Goal: Task Accomplishment & Management: Manage account settings

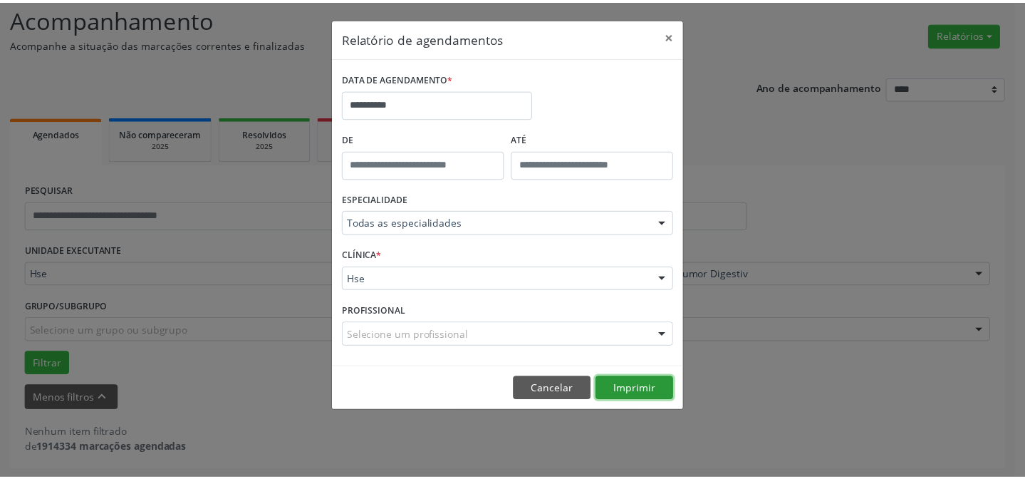
scroll to position [96, 0]
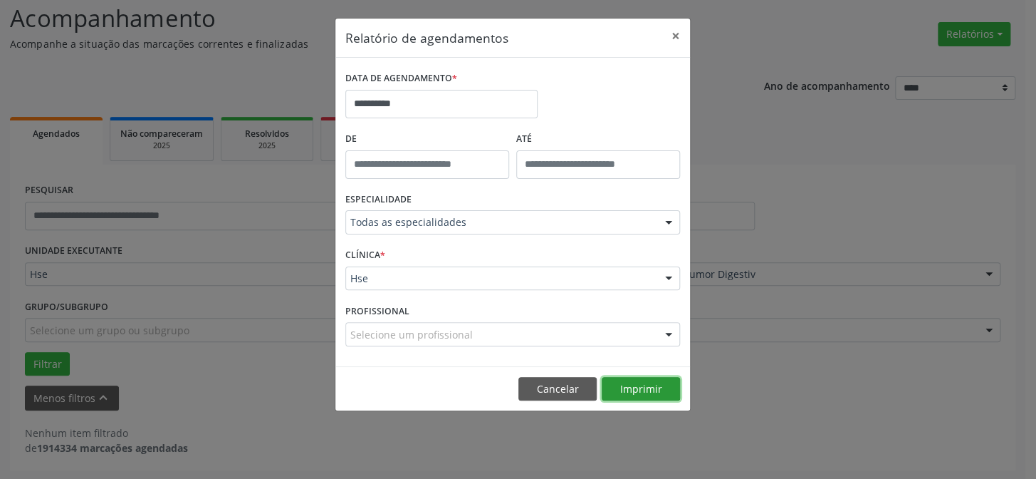
click at [617, 387] on button "Imprimir" at bounding box center [641, 389] width 78 height 24
click at [682, 35] on button "×" at bounding box center [676, 36] width 28 height 35
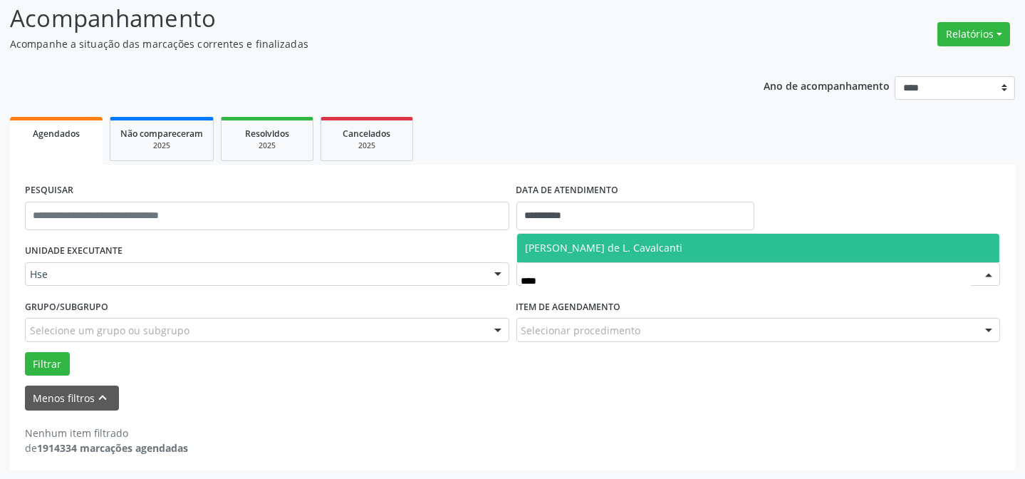
click at [660, 244] on span "[PERSON_NAME] de L. Cavalcanti" at bounding box center [604, 248] width 157 height 14
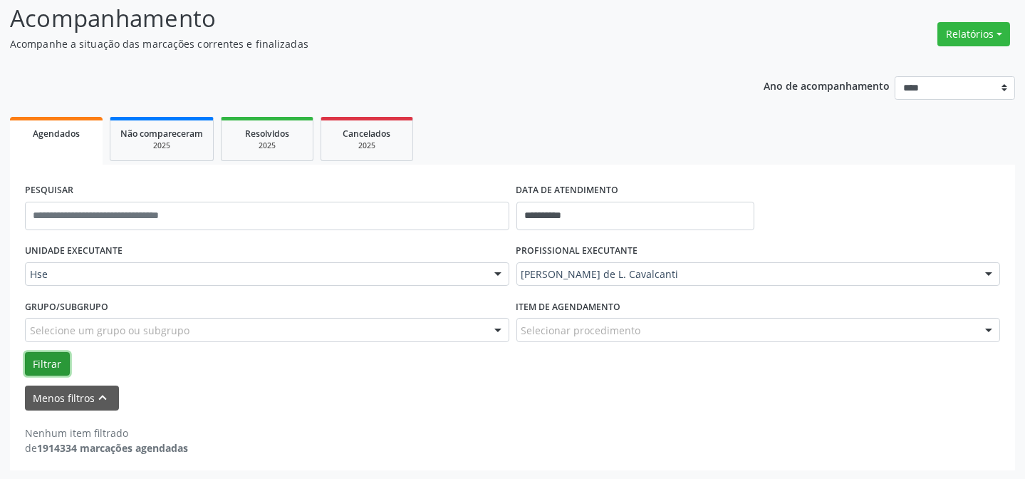
click at [54, 358] on button "Filtrar" at bounding box center [47, 364] width 45 height 24
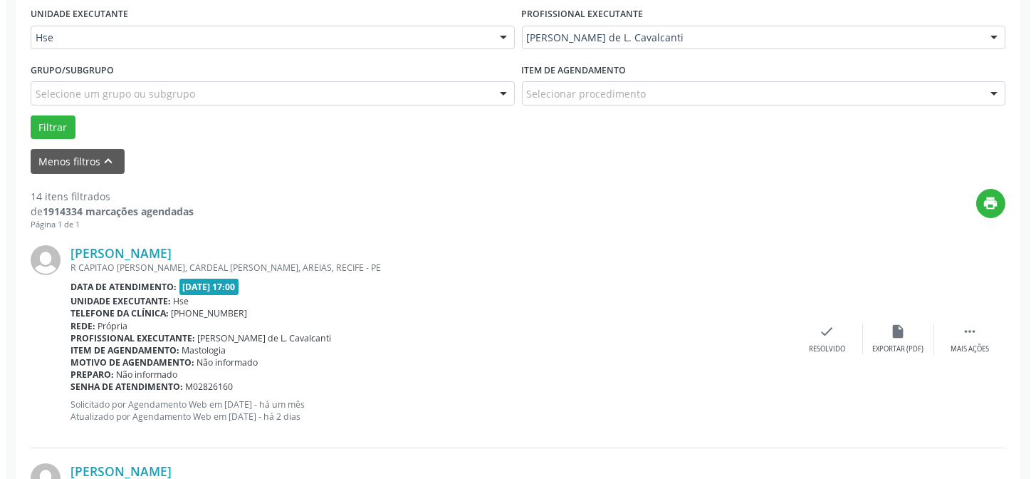
scroll to position [355, 0]
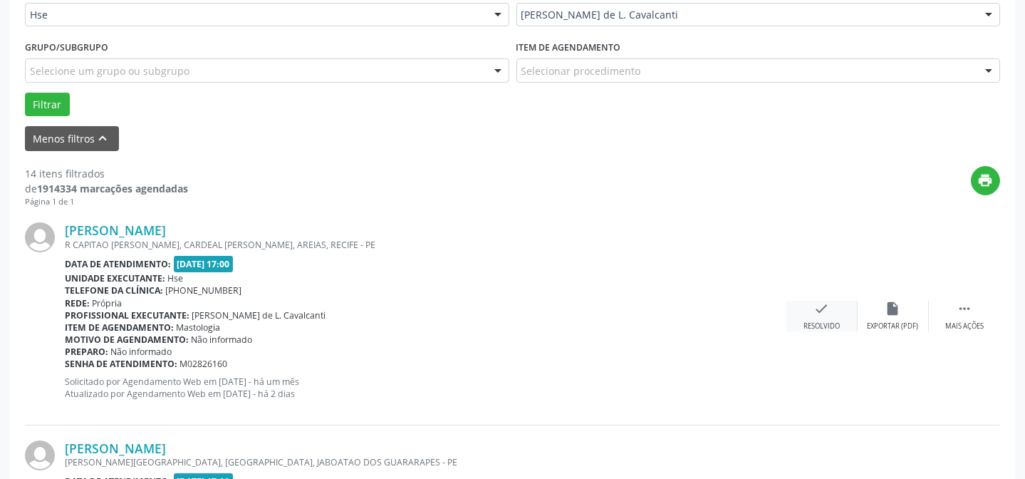
click at [823, 310] on icon "check" at bounding box center [822, 309] width 16 height 16
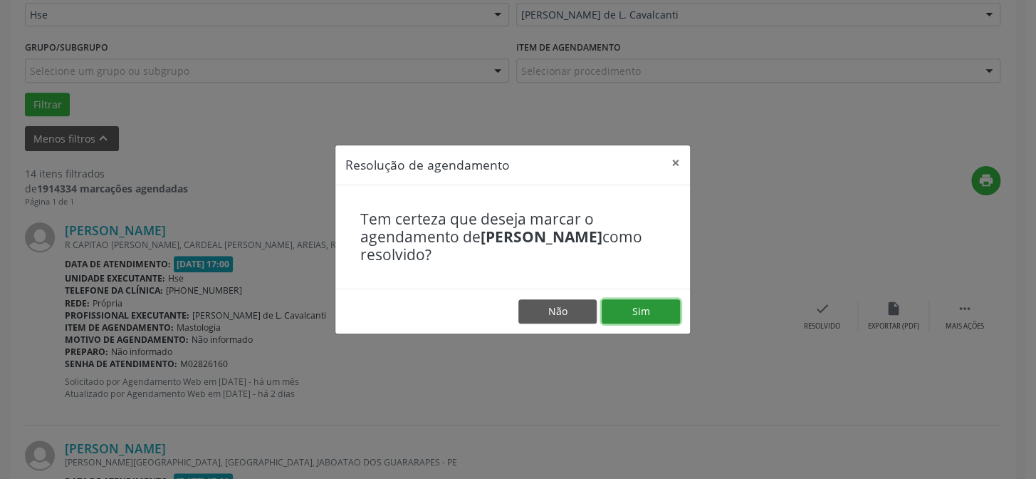
click at [633, 305] on button "Sim" at bounding box center [641, 311] width 78 height 24
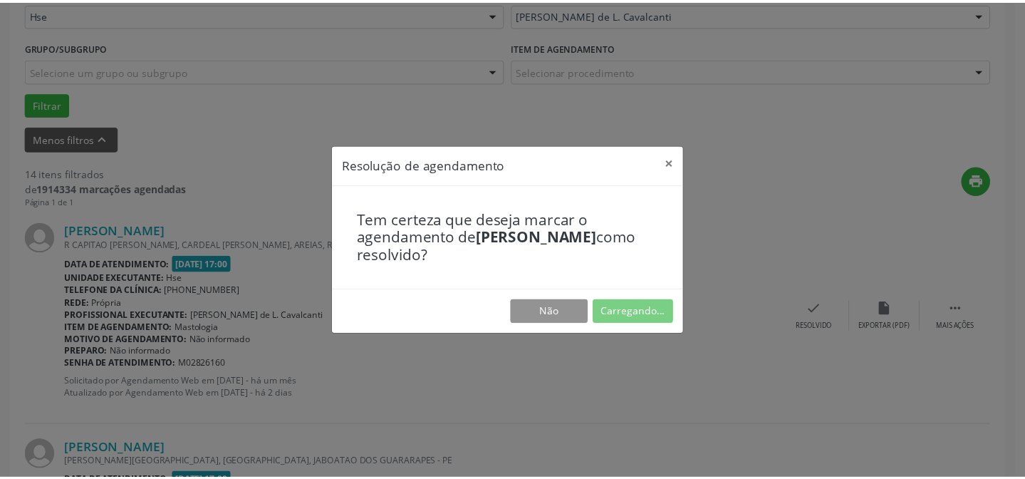
scroll to position [127, 0]
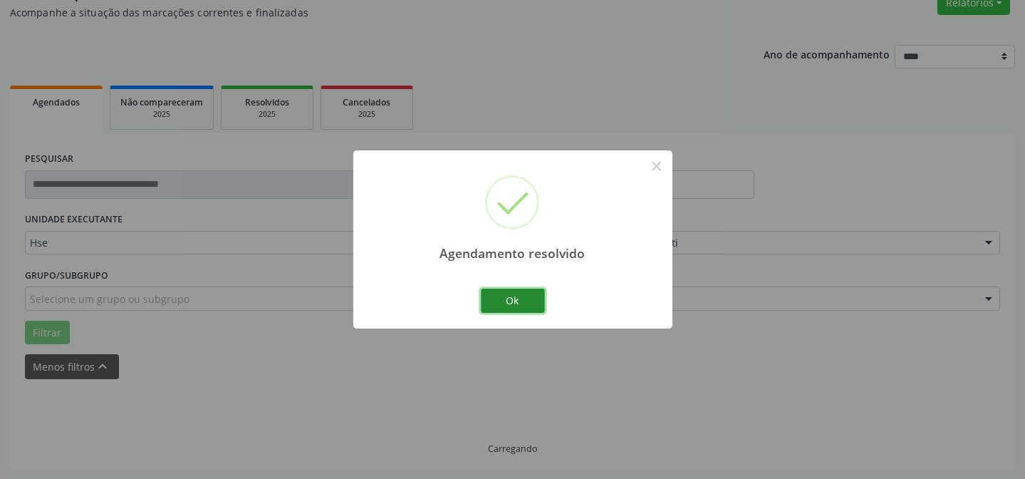
click at [538, 298] on button "Ok" at bounding box center [513, 300] width 64 height 24
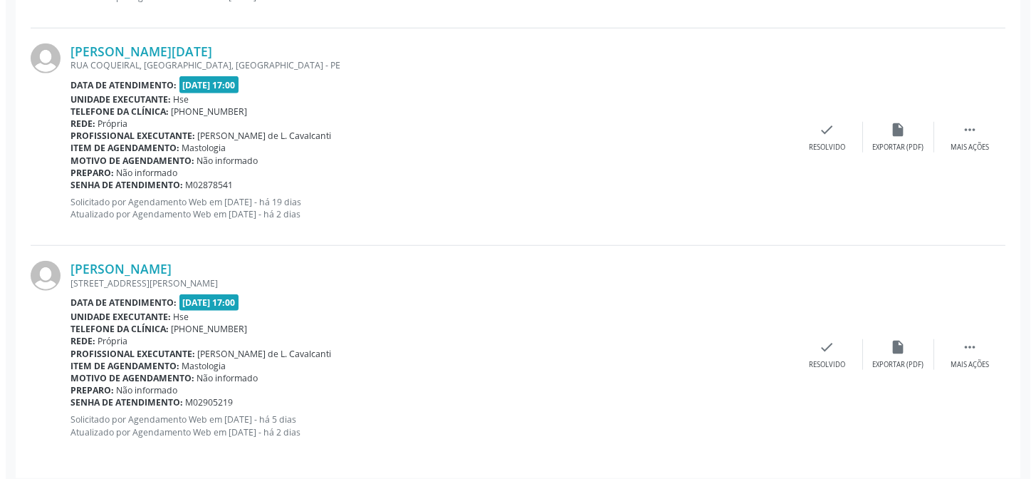
scroll to position [2933, 0]
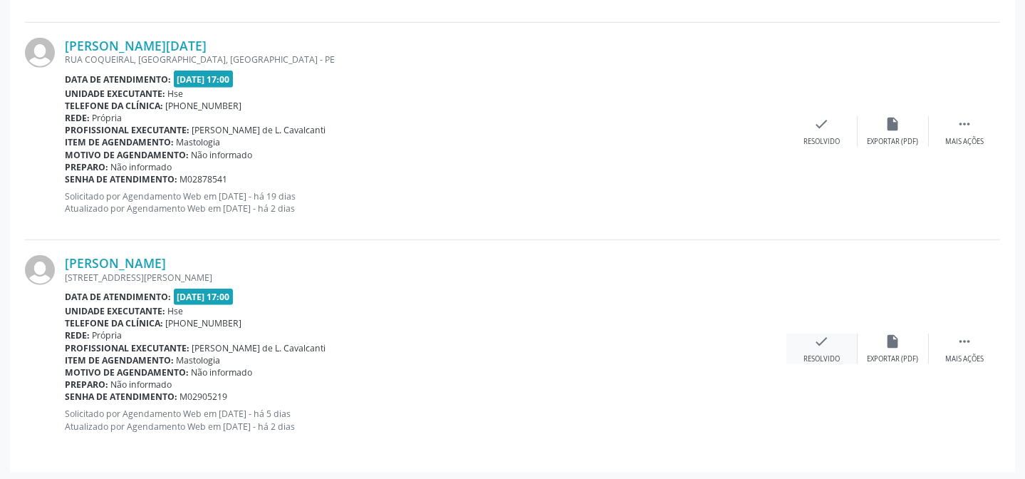
click at [834, 345] on div "check Resolvido" at bounding box center [821, 348] width 71 height 31
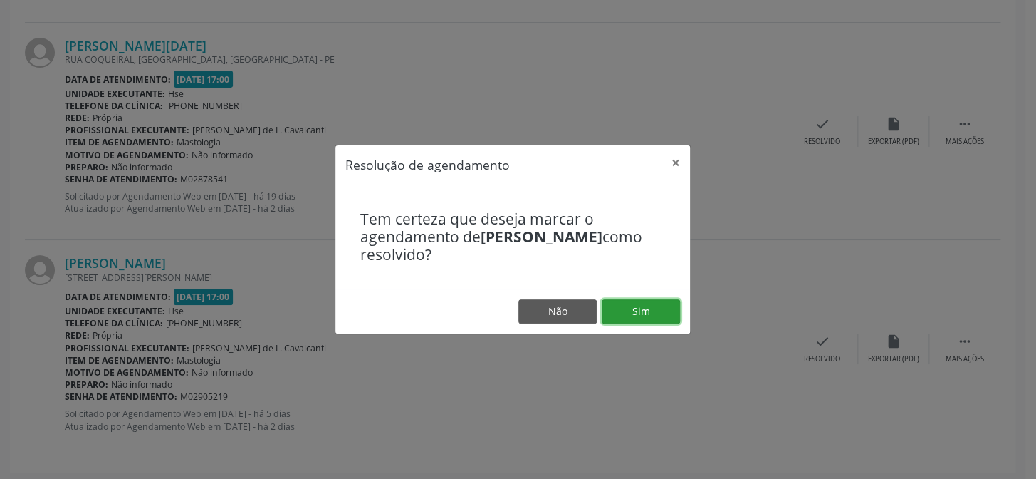
click at [655, 318] on button "Sim" at bounding box center [641, 311] width 78 height 24
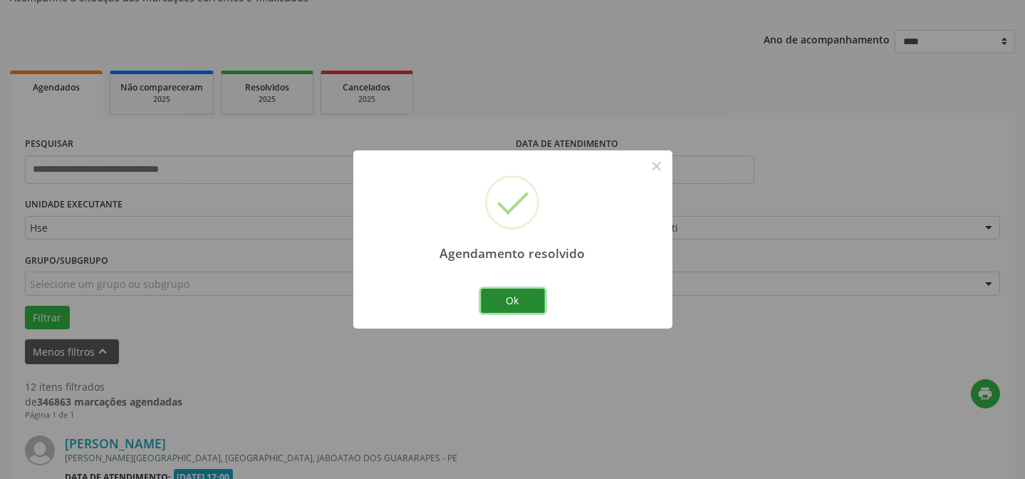
scroll to position [2715, 0]
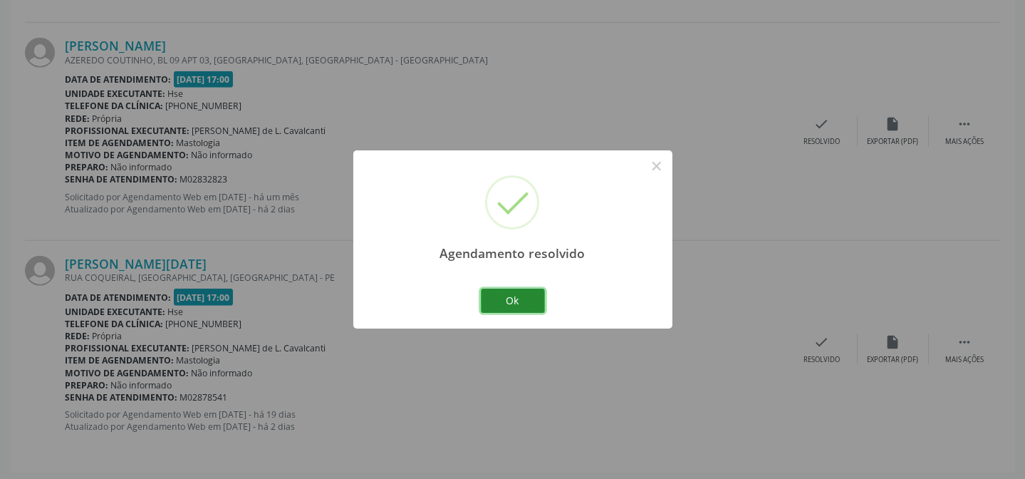
click at [516, 293] on button "Ok" at bounding box center [513, 300] width 64 height 24
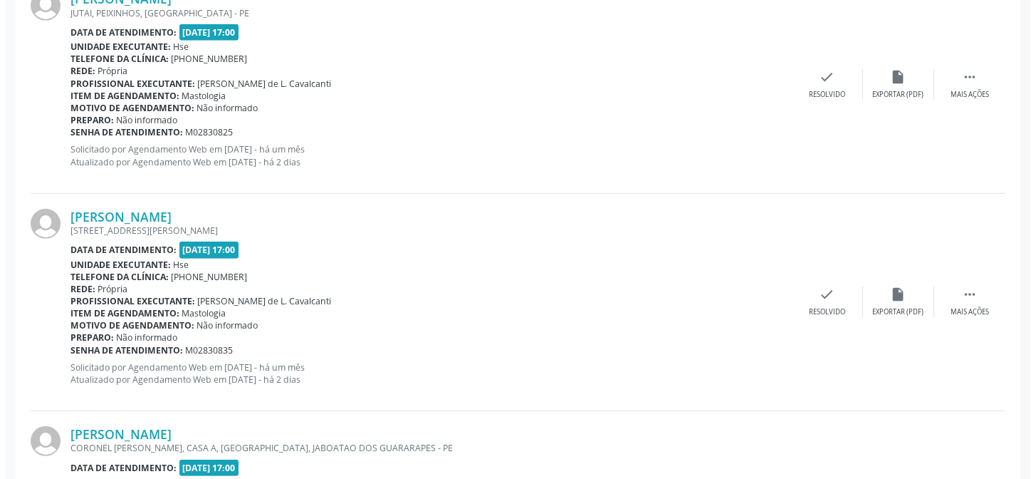
scroll to position [2133, 0]
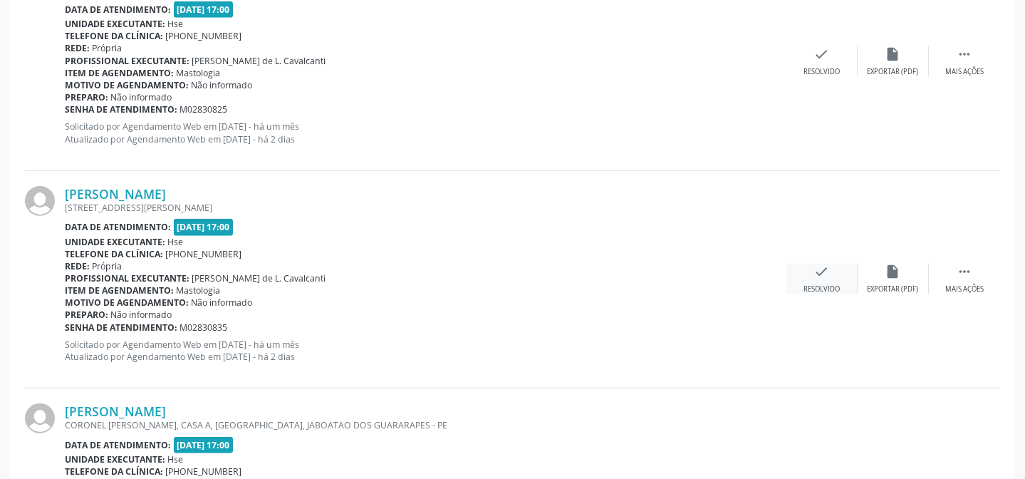
click at [833, 273] on div "check Resolvido" at bounding box center [821, 279] width 71 height 31
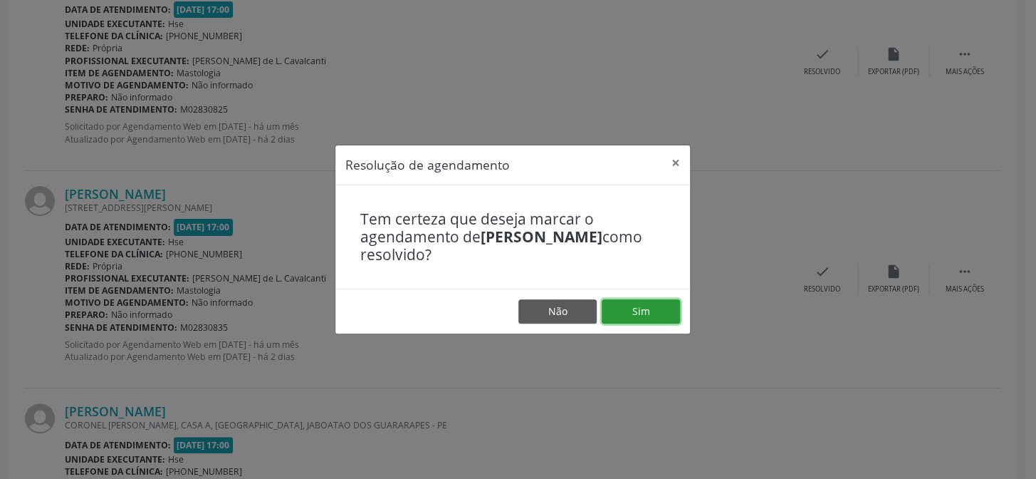
click at [650, 313] on button "Sim" at bounding box center [641, 311] width 78 height 24
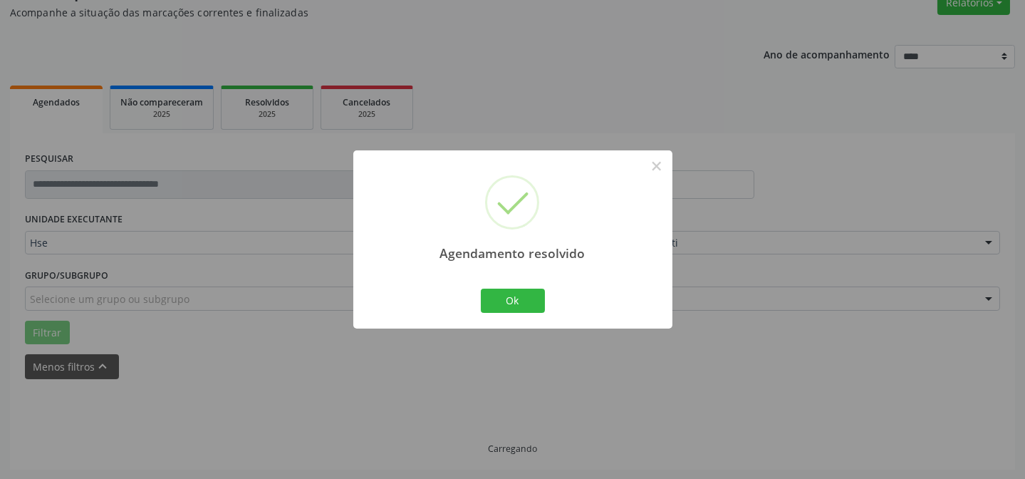
scroll to position [142, 0]
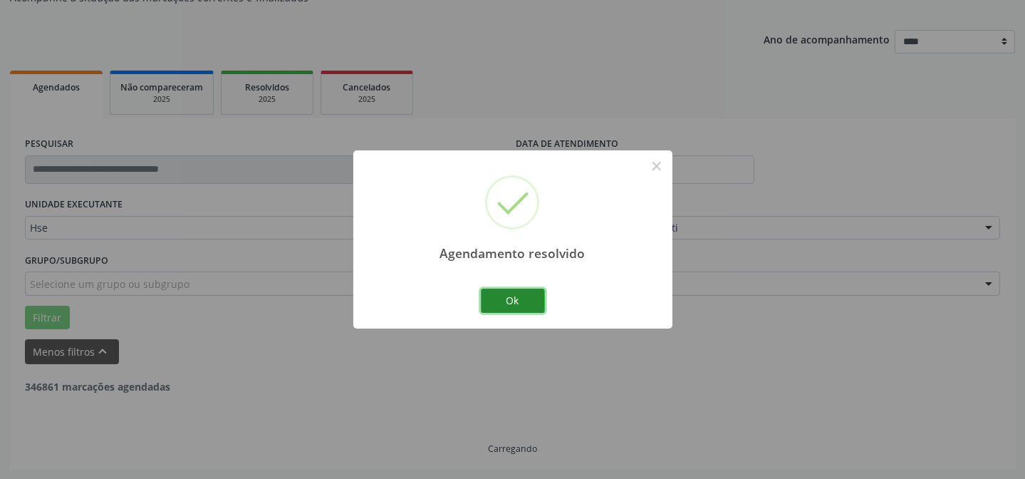
click at [509, 300] on button "Ok" at bounding box center [513, 300] width 64 height 24
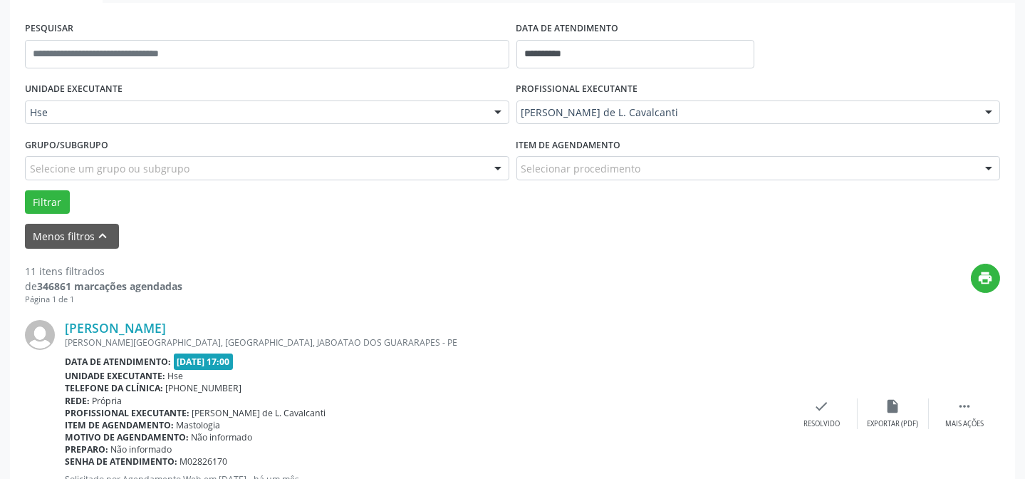
scroll to position [271, 0]
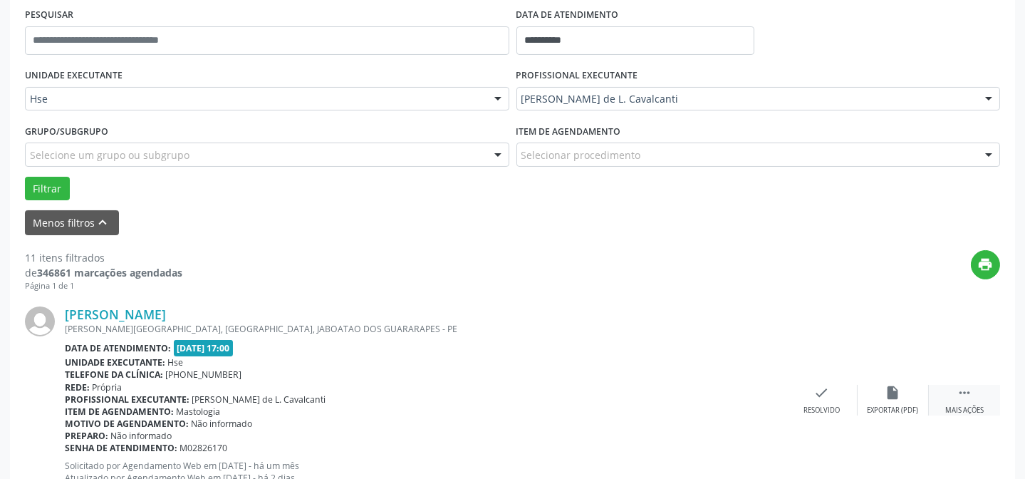
click at [957, 391] on icon "" at bounding box center [965, 393] width 16 height 16
click at [897, 399] on div "alarm_off Não compareceu" at bounding box center [893, 400] width 71 height 31
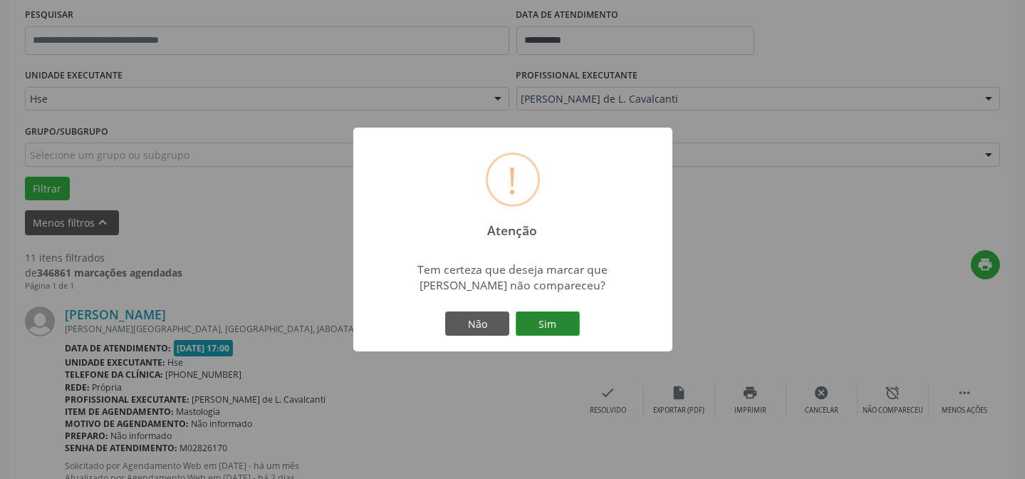
click at [563, 326] on button "Sim" at bounding box center [548, 323] width 64 height 24
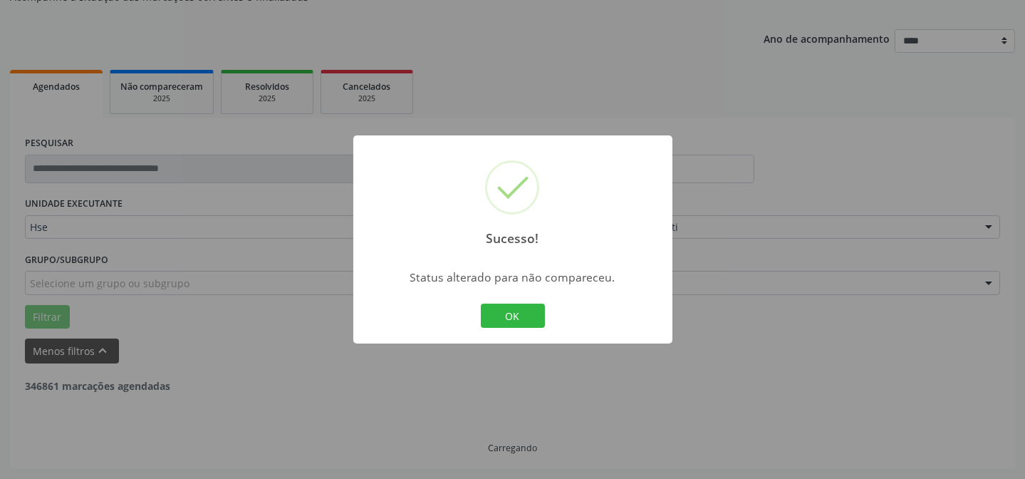
scroll to position [142, 0]
click at [512, 308] on button "OK" at bounding box center [513, 315] width 64 height 24
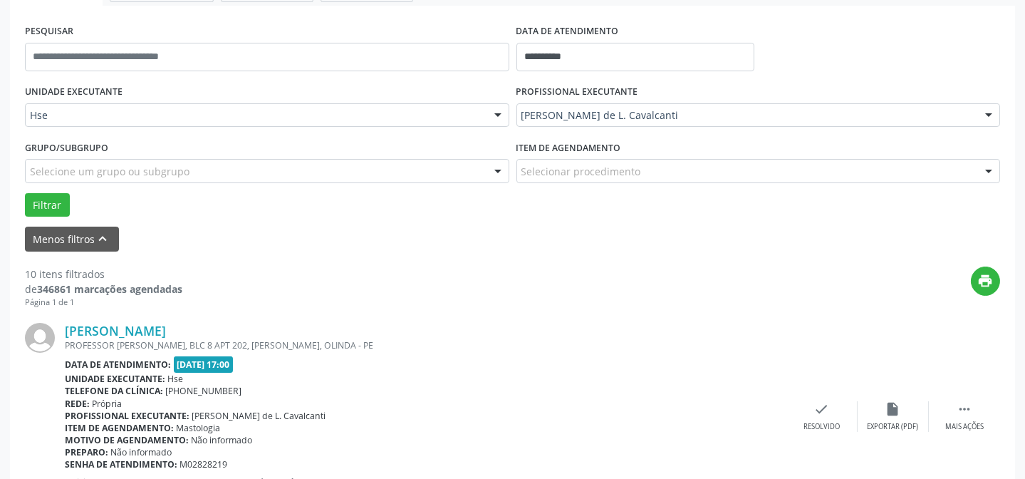
scroll to position [271, 0]
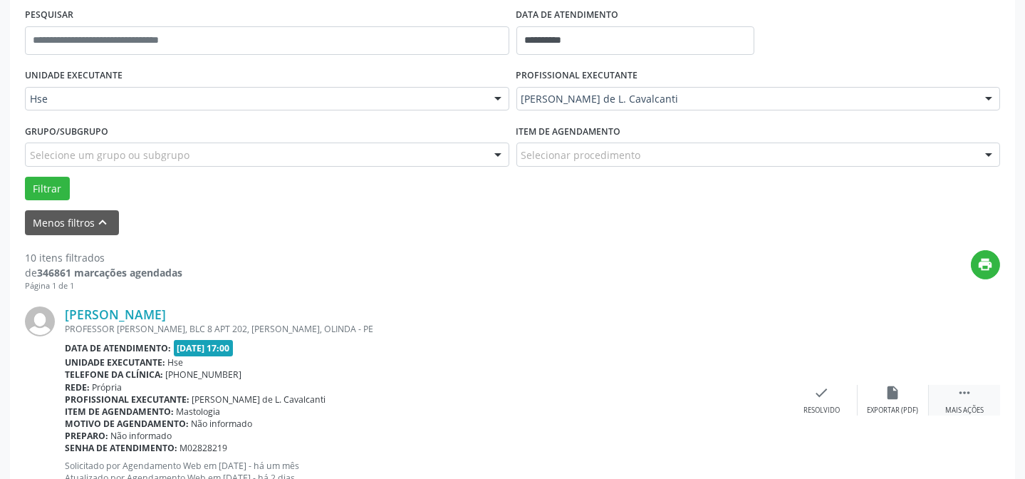
click at [974, 402] on div " Mais ações" at bounding box center [964, 400] width 71 height 31
click at [910, 399] on div "alarm_off Não compareceu" at bounding box center [893, 400] width 71 height 31
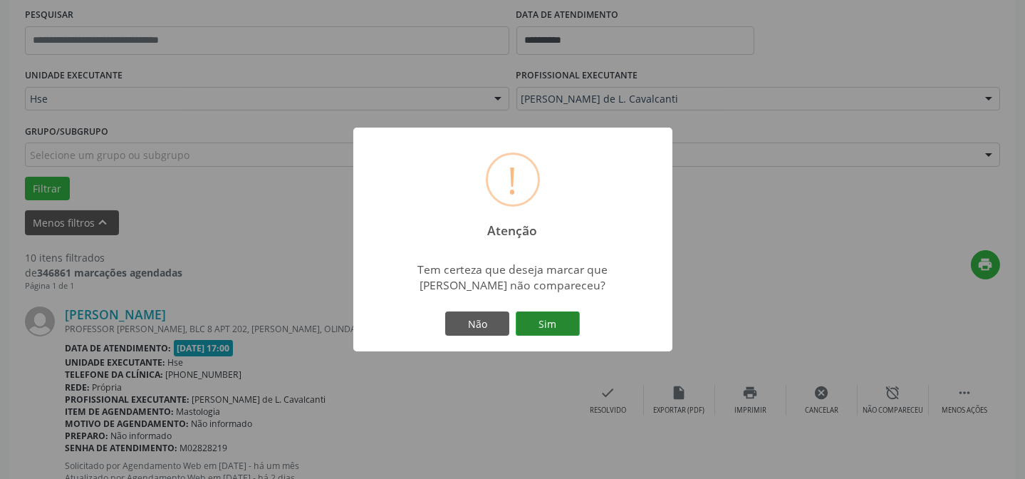
click at [566, 328] on button "Sim" at bounding box center [548, 323] width 64 height 24
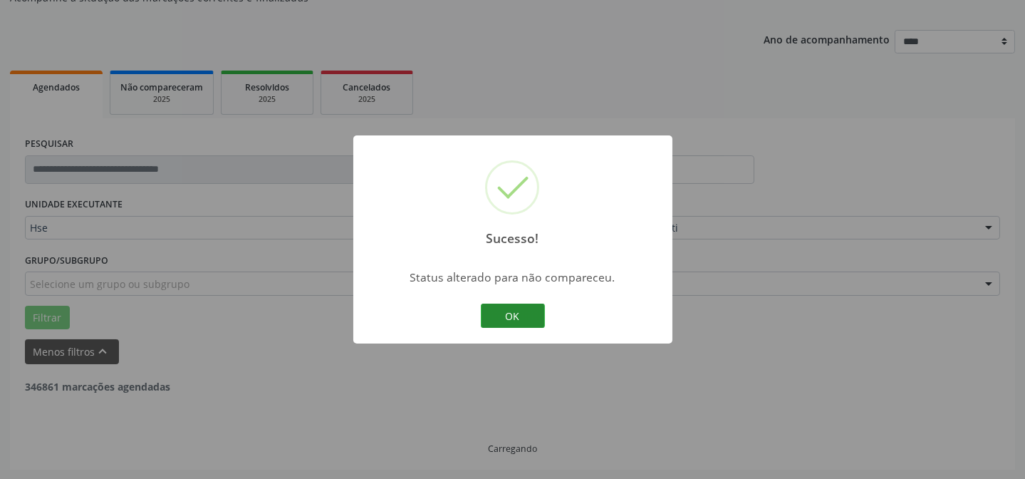
click at [503, 318] on button "OK" at bounding box center [513, 315] width 64 height 24
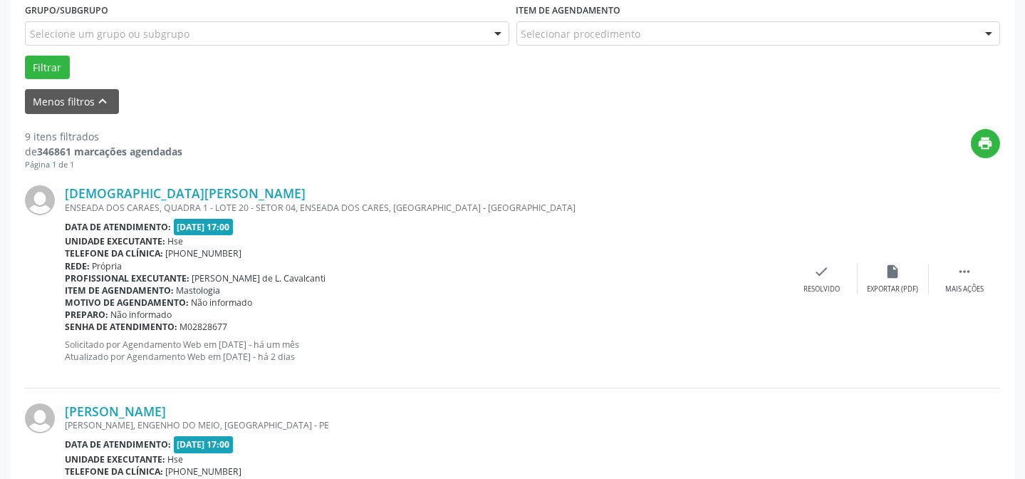
scroll to position [401, 0]
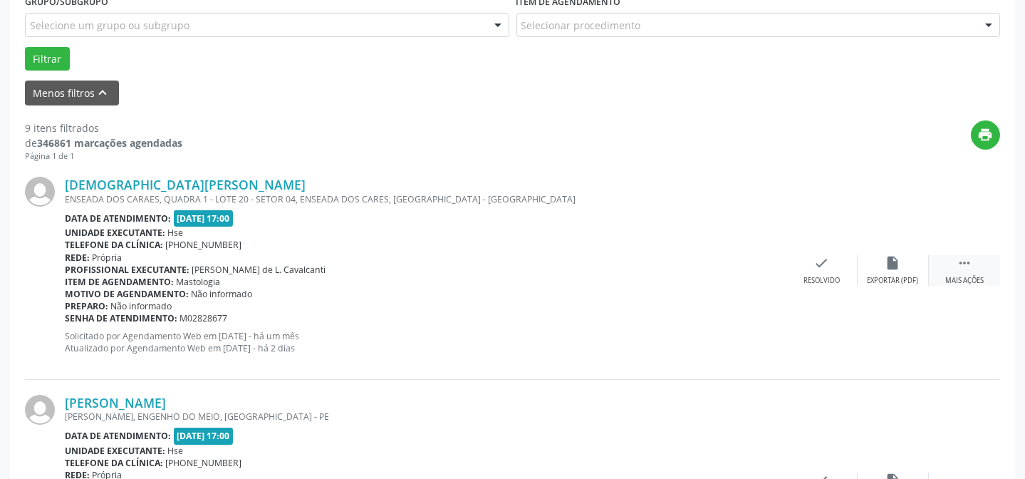
click at [967, 282] on div "Mais ações" at bounding box center [964, 281] width 38 height 10
click at [878, 283] on div "Não compareceu" at bounding box center [893, 281] width 61 height 10
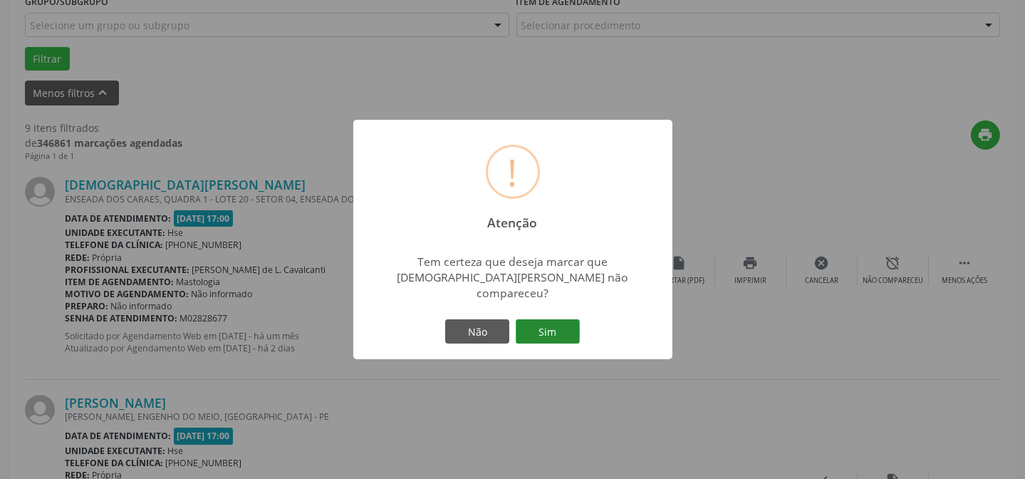
click at [556, 322] on button "Sim" at bounding box center [548, 331] width 64 height 24
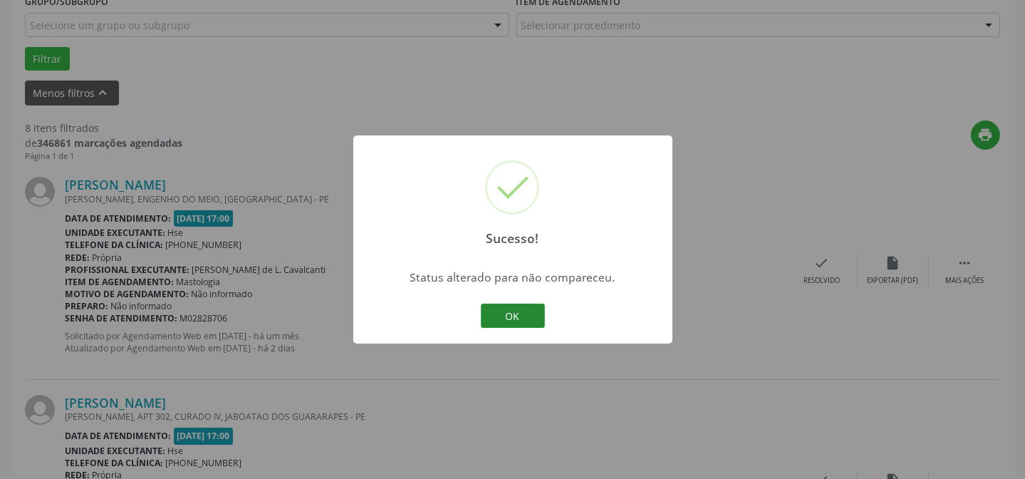
click at [521, 316] on button "OK" at bounding box center [513, 315] width 64 height 24
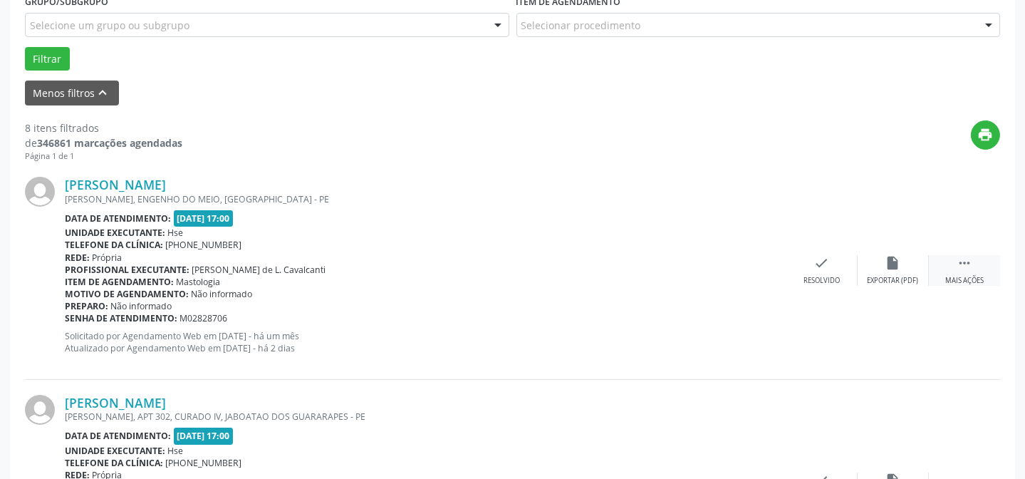
drag, startPoint x: 964, startPoint y: 262, endPoint x: 950, endPoint y: 262, distance: 13.5
click at [963, 262] on icon "" at bounding box center [965, 263] width 16 height 16
click at [865, 263] on div "alarm_off Não compareceu" at bounding box center [893, 270] width 71 height 31
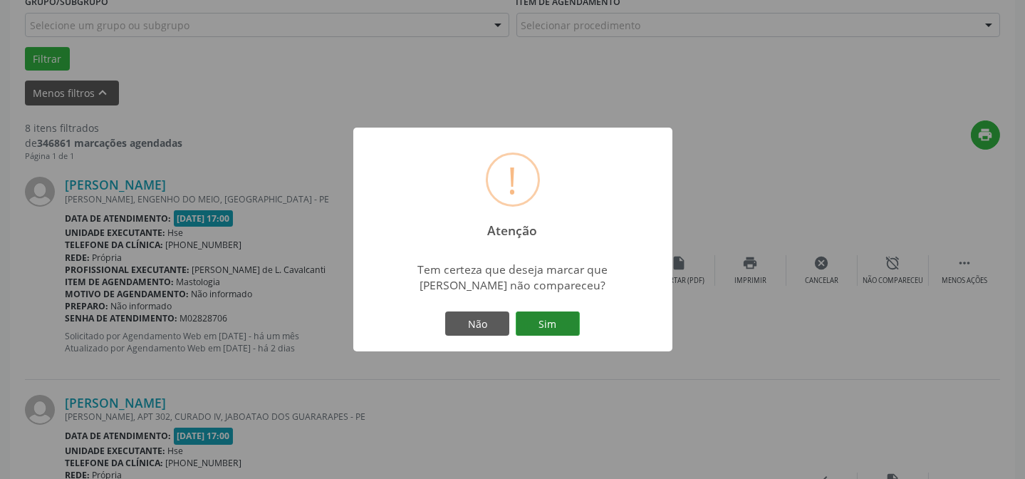
click at [549, 313] on button "Sim" at bounding box center [548, 323] width 64 height 24
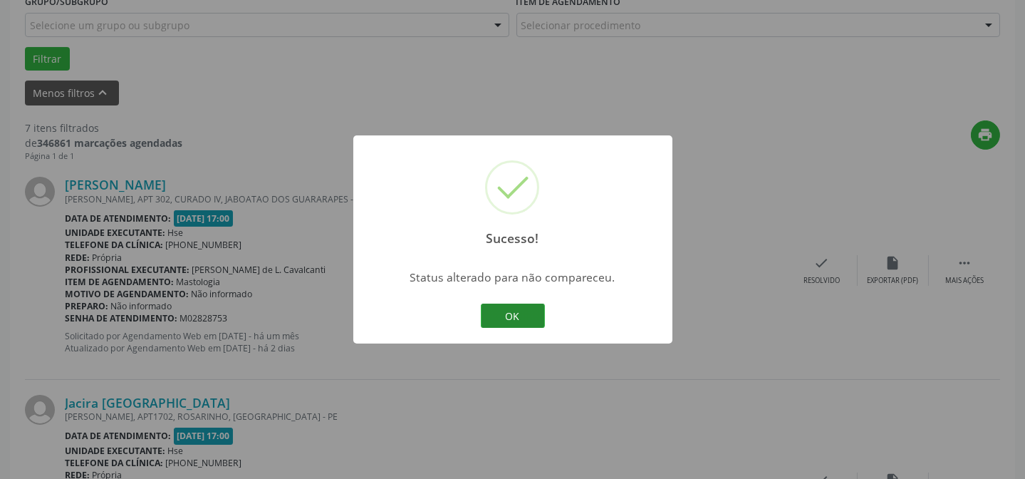
click at [513, 319] on button "OK" at bounding box center [513, 315] width 64 height 24
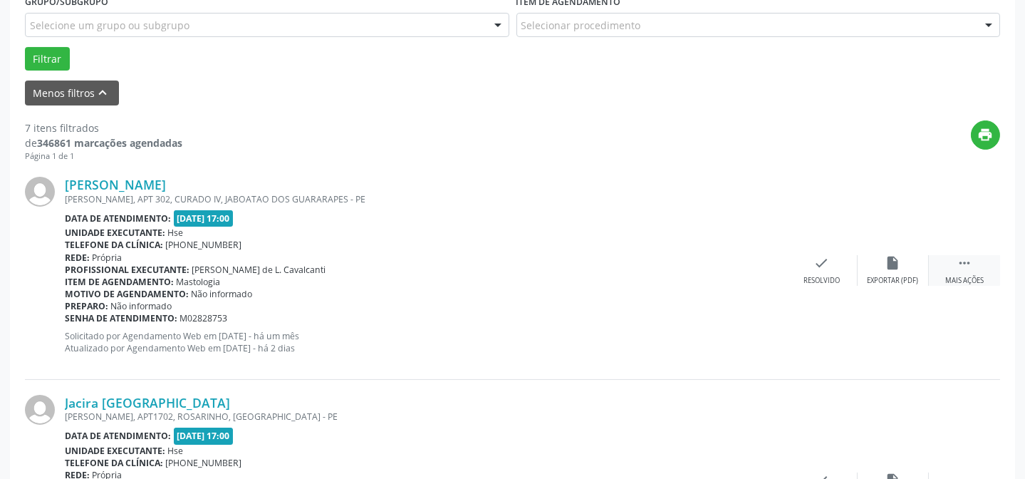
click at [967, 269] on icon "" at bounding box center [965, 263] width 16 height 16
click at [897, 271] on div "alarm_off Não compareceu" at bounding box center [893, 270] width 71 height 31
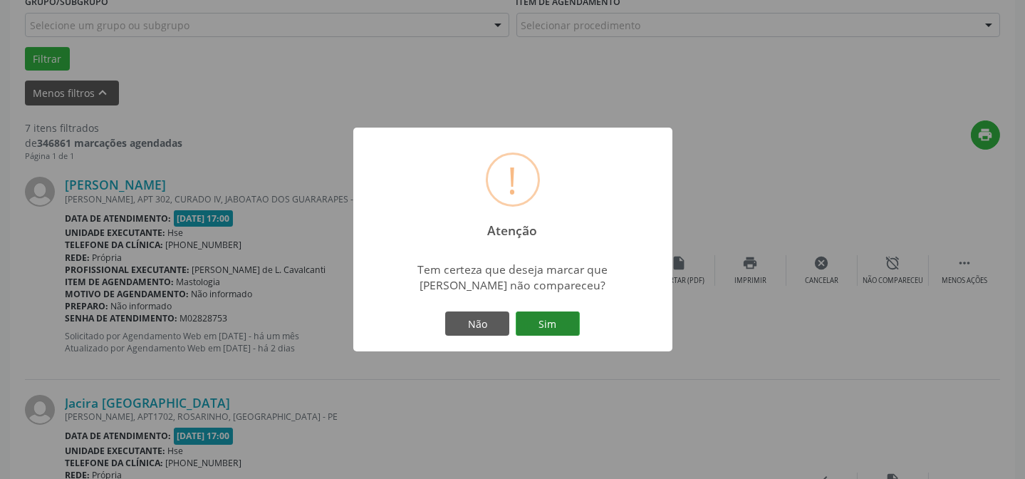
click at [547, 327] on button "Sim" at bounding box center [548, 323] width 64 height 24
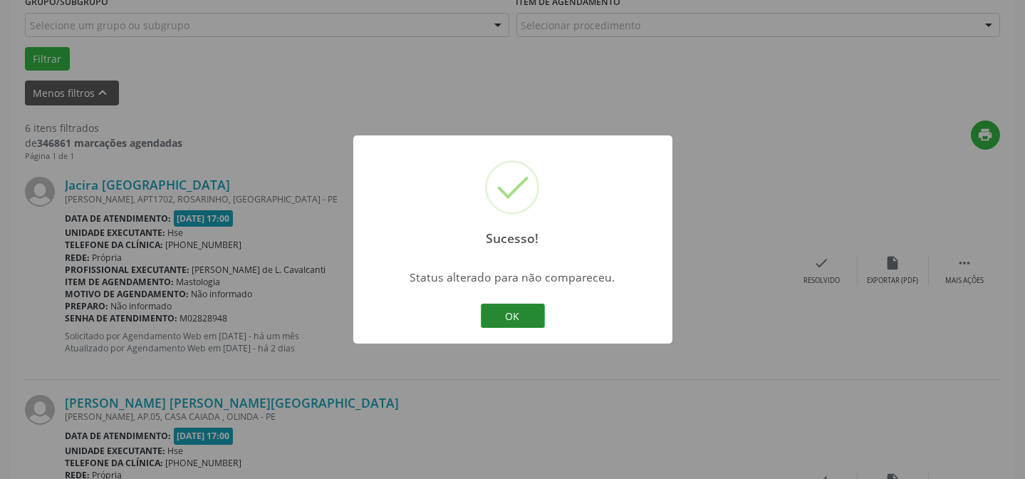
click at [518, 313] on button "OK" at bounding box center [513, 315] width 64 height 24
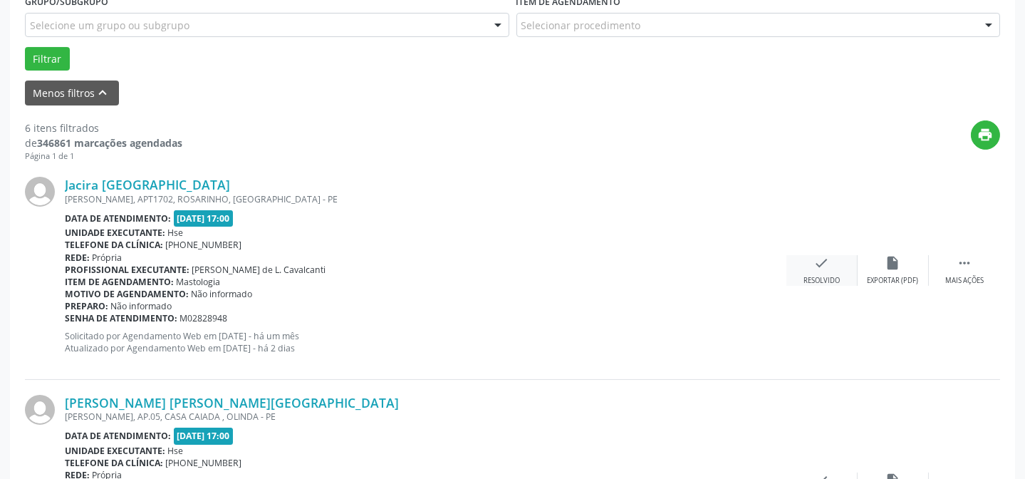
click at [825, 266] on icon "check" at bounding box center [822, 263] width 16 height 16
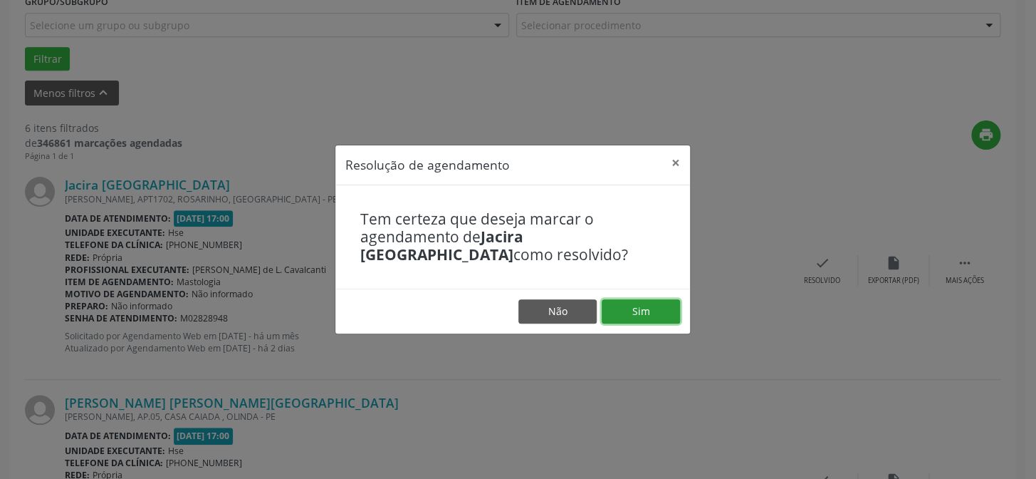
click at [647, 309] on button "Sim" at bounding box center [641, 311] width 78 height 24
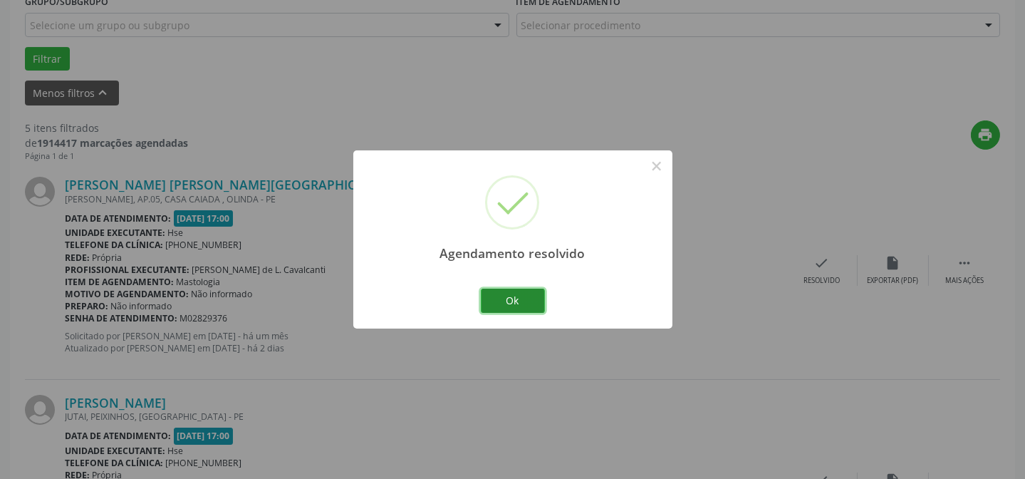
click at [509, 303] on button "Ok" at bounding box center [513, 300] width 64 height 24
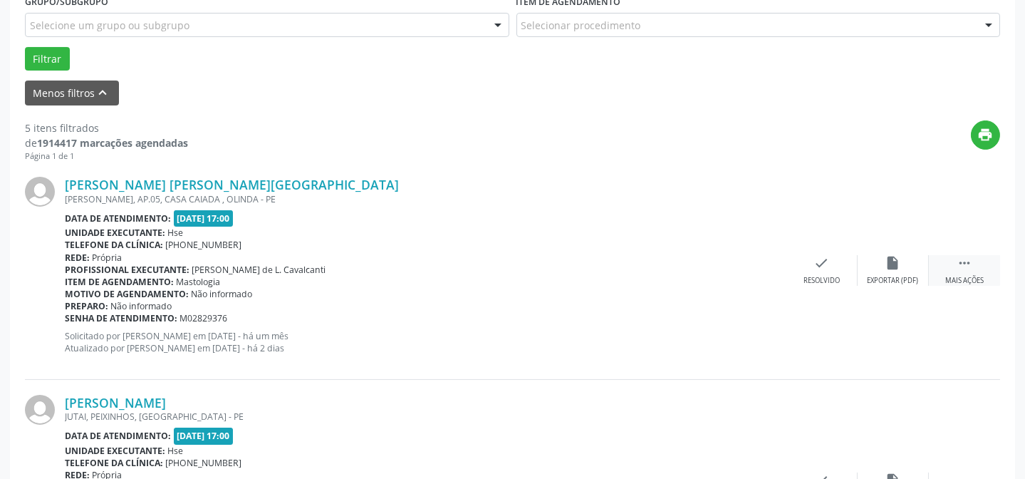
drag, startPoint x: 977, startPoint y: 268, endPoint x: 940, endPoint y: 268, distance: 36.3
click at [976, 268] on div " Mais ações" at bounding box center [964, 270] width 71 height 31
click at [885, 266] on icon "alarm_off" at bounding box center [893, 263] width 16 height 16
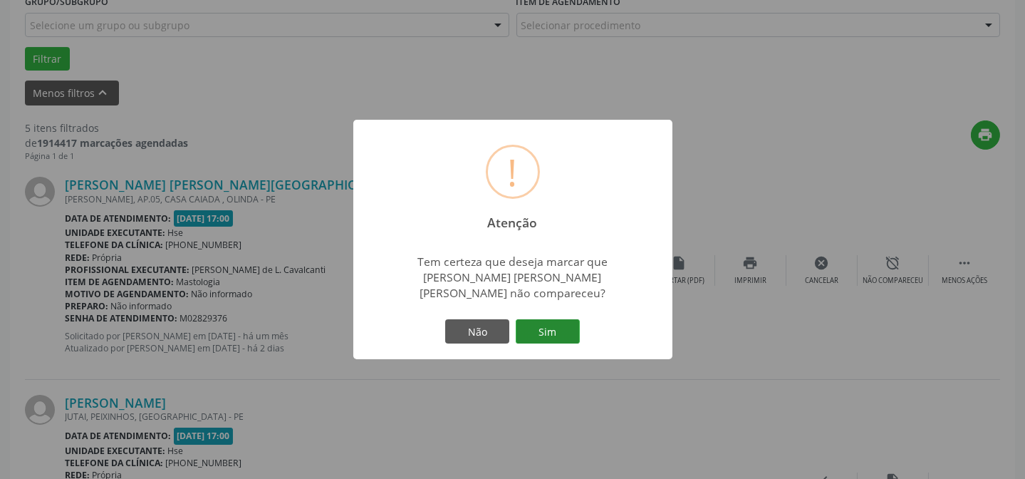
click at [553, 321] on button "Sim" at bounding box center [548, 331] width 64 height 24
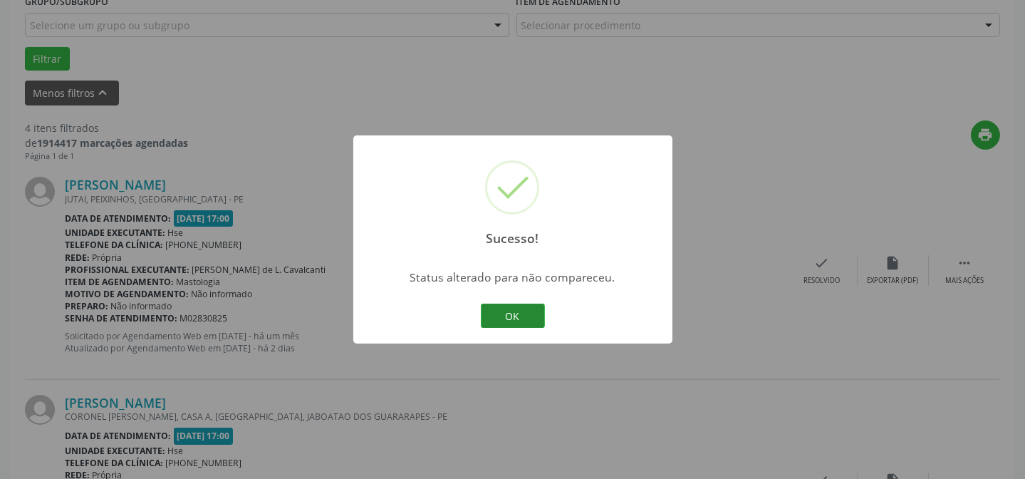
click at [534, 307] on button "OK" at bounding box center [513, 315] width 64 height 24
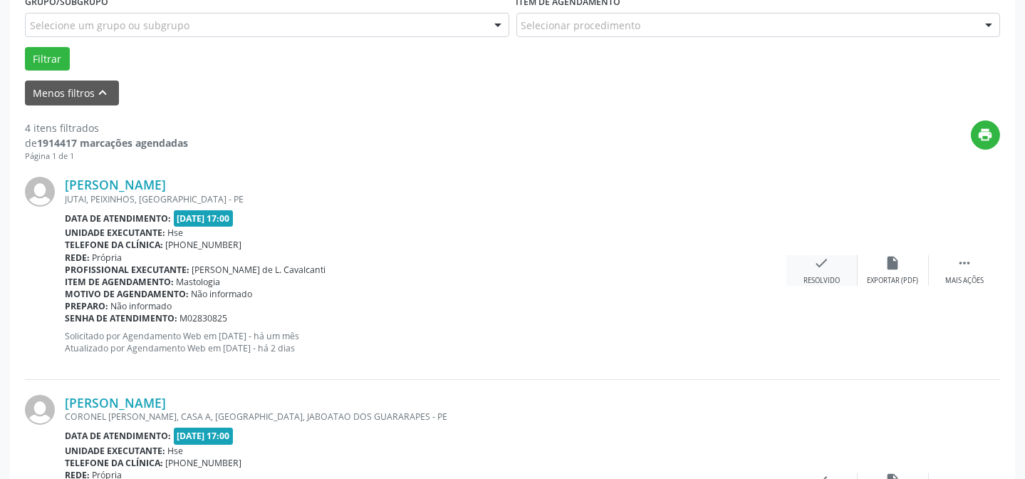
click at [817, 271] on div "check Resolvido" at bounding box center [821, 270] width 71 height 31
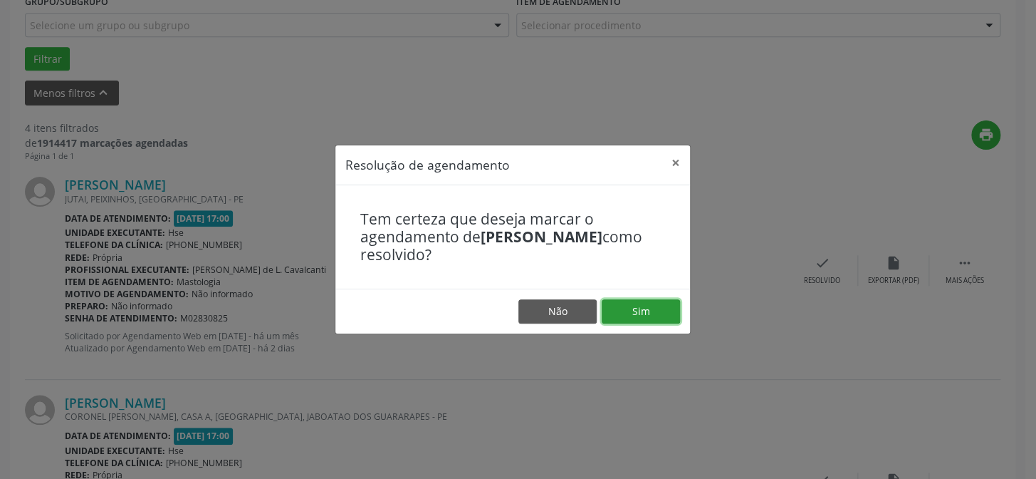
click at [647, 316] on button "Sim" at bounding box center [641, 311] width 78 height 24
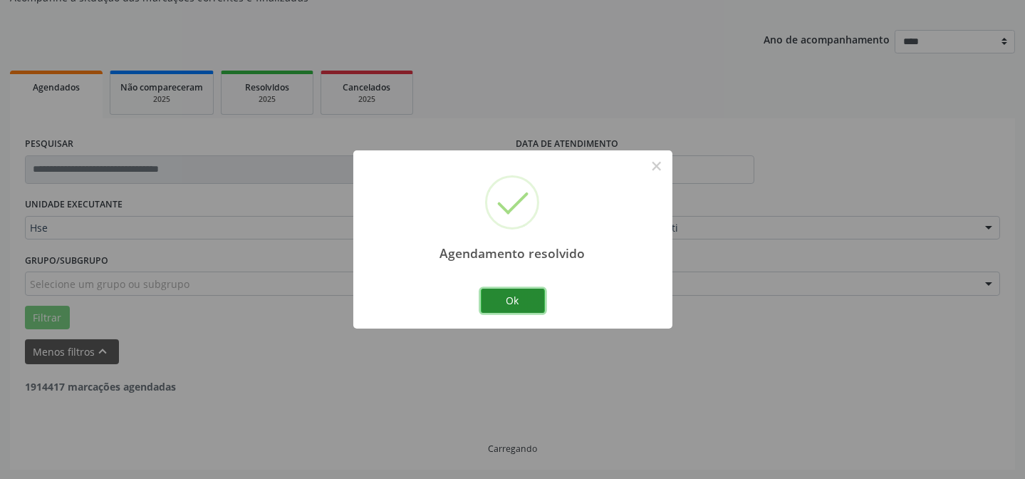
click at [516, 299] on button "Ok" at bounding box center [513, 300] width 64 height 24
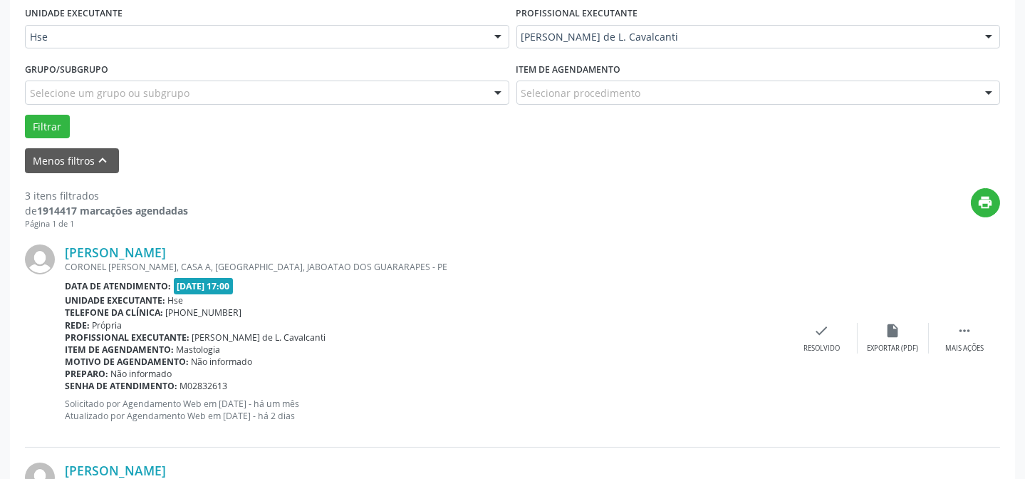
scroll to position [336, 0]
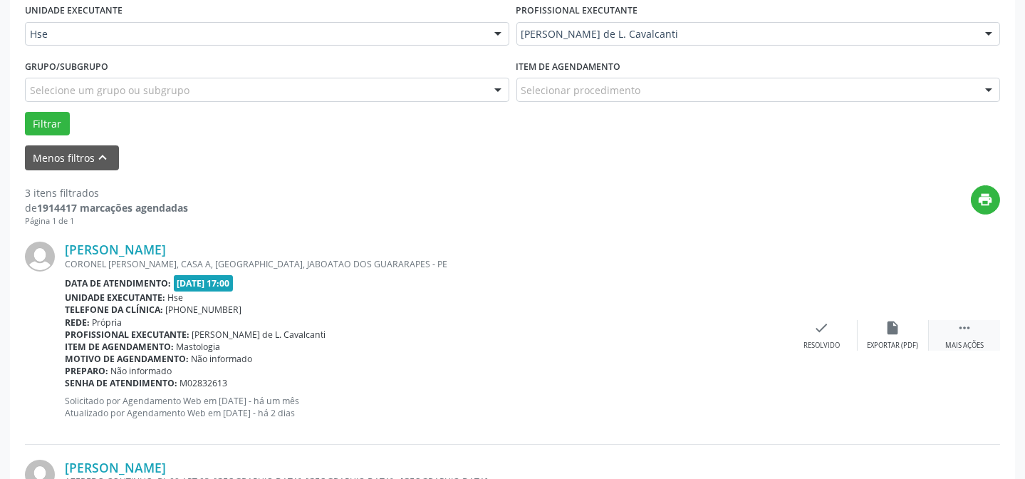
click at [964, 330] on icon "" at bounding box center [965, 328] width 16 height 16
click at [917, 330] on div "alarm_off Não compareceu" at bounding box center [893, 335] width 71 height 31
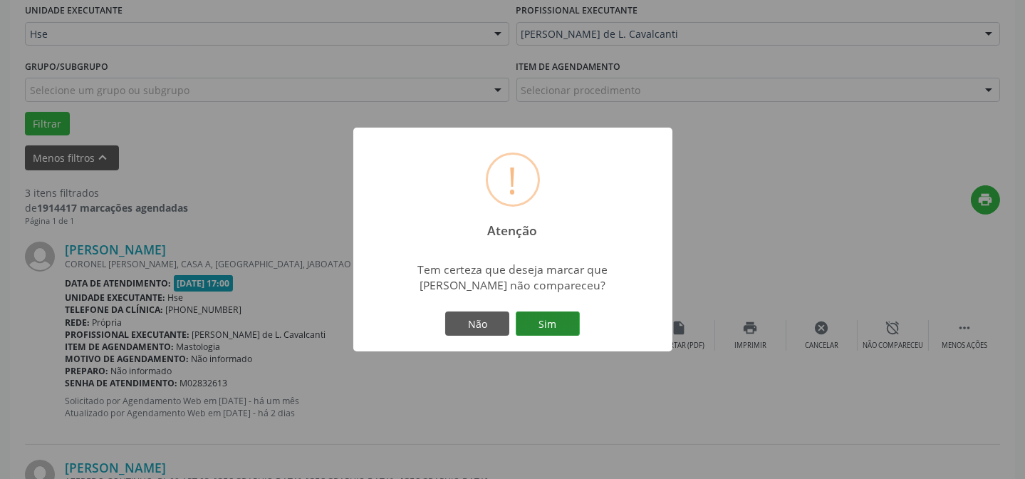
click at [573, 323] on button "Sim" at bounding box center [548, 323] width 64 height 24
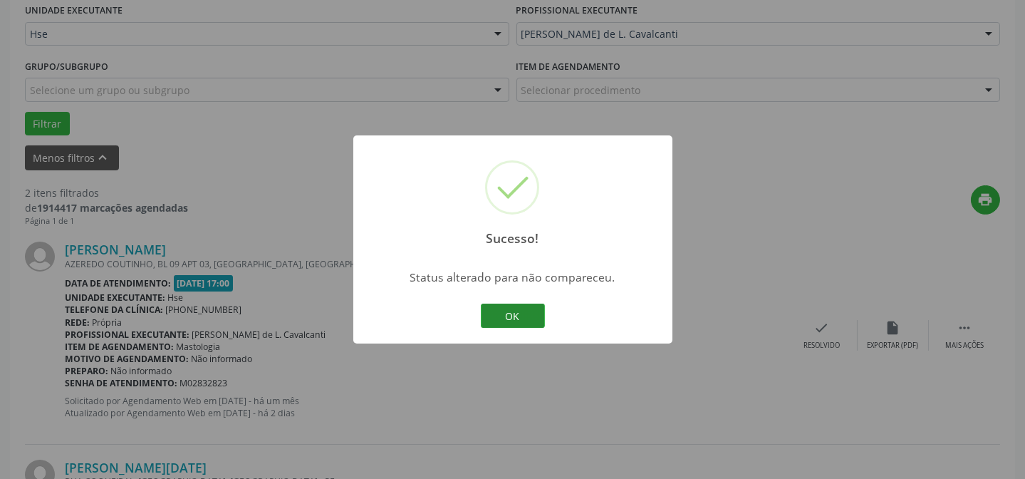
click at [538, 320] on button "OK" at bounding box center [513, 315] width 64 height 24
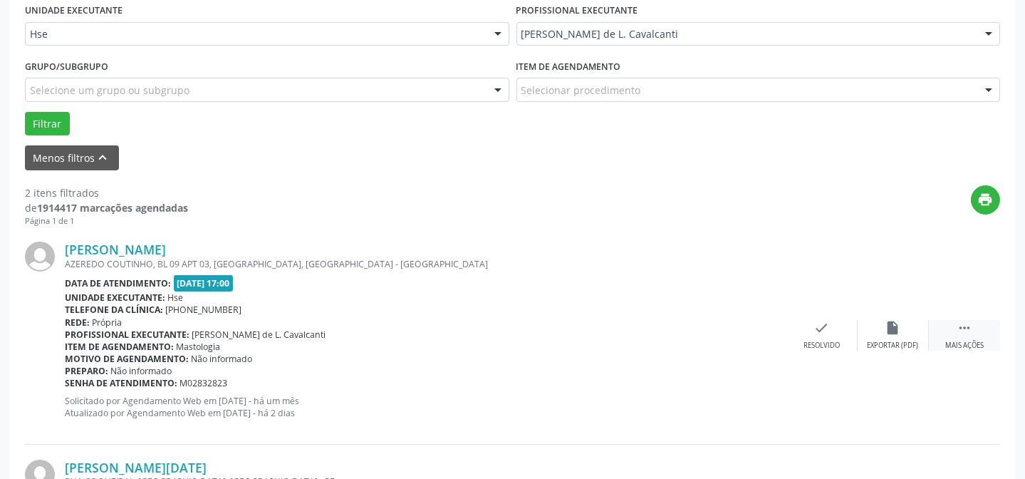
drag, startPoint x: 960, startPoint y: 333, endPoint x: 936, endPoint y: 334, distance: 24.2
click at [960, 333] on icon "" at bounding box center [965, 328] width 16 height 16
click at [881, 335] on div "alarm_off Não compareceu" at bounding box center [893, 335] width 71 height 31
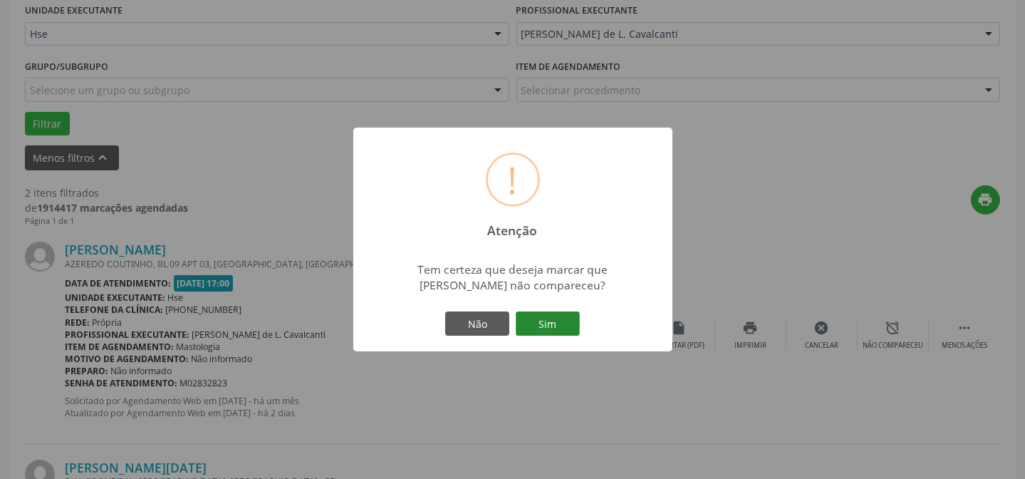
click at [555, 311] on button "Sim" at bounding box center [548, 323] width 64 height 24
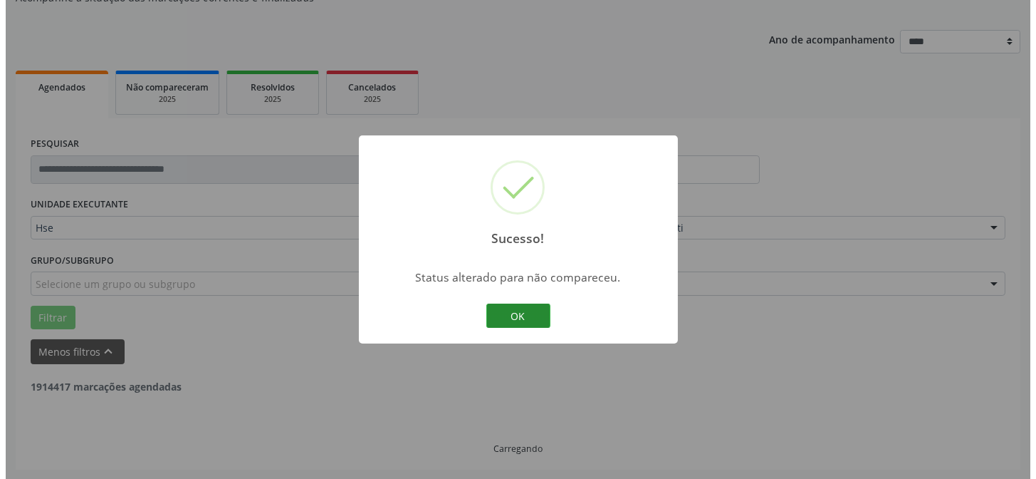
scroll to position [326, 0]
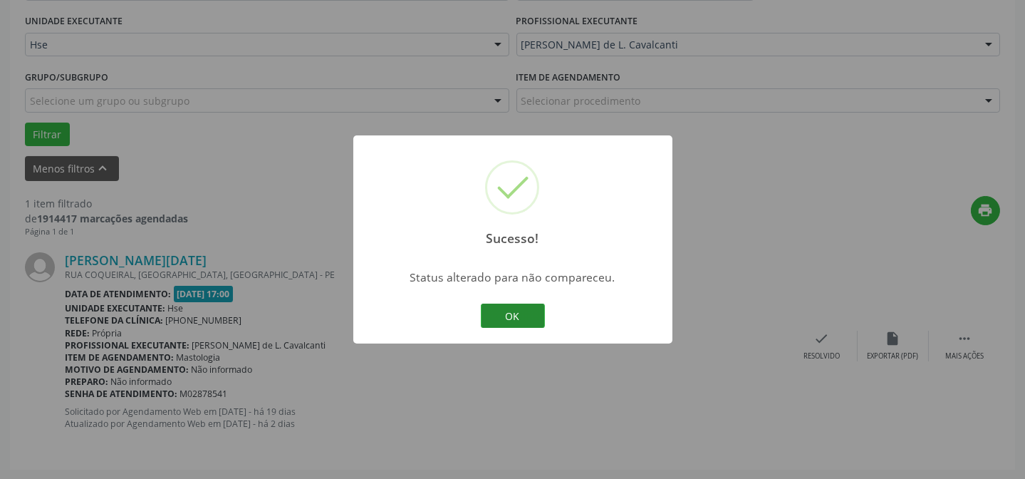
click at [539, 310] on button "OK" at bounding box center [513, 315] width 64 height 24
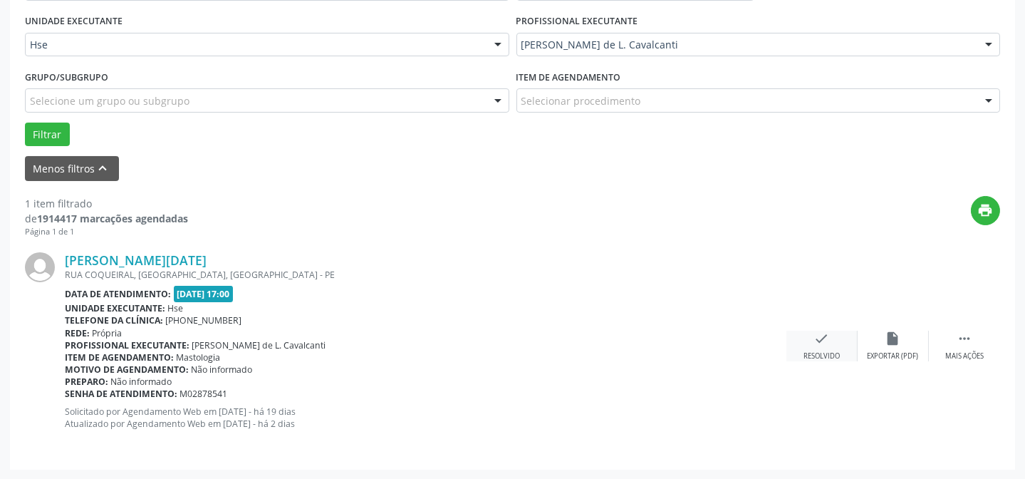
click at [838, 348] on div "check Resolvido" at bounding box center [821, 345] width 71 height 31
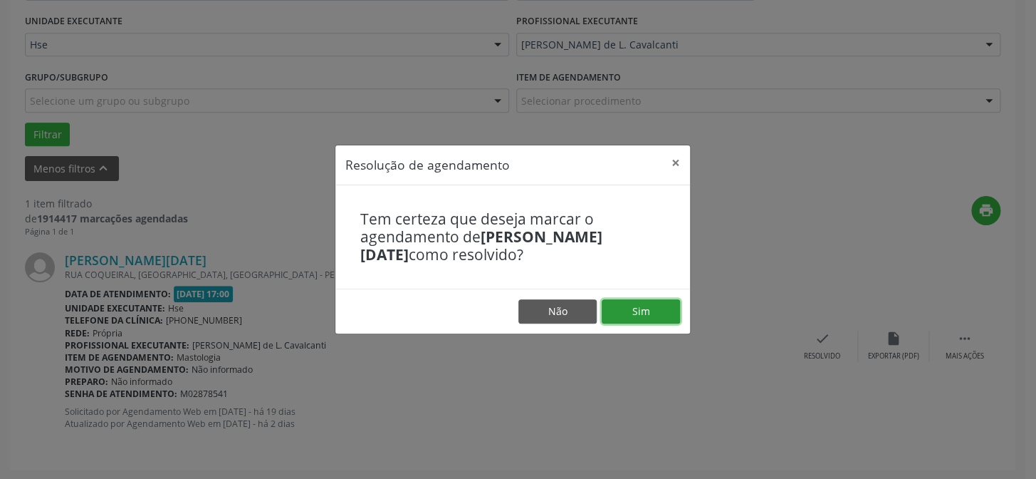
click at [655, 313] on button "Sim" at bounding box center [641, 311] width 78 height 24
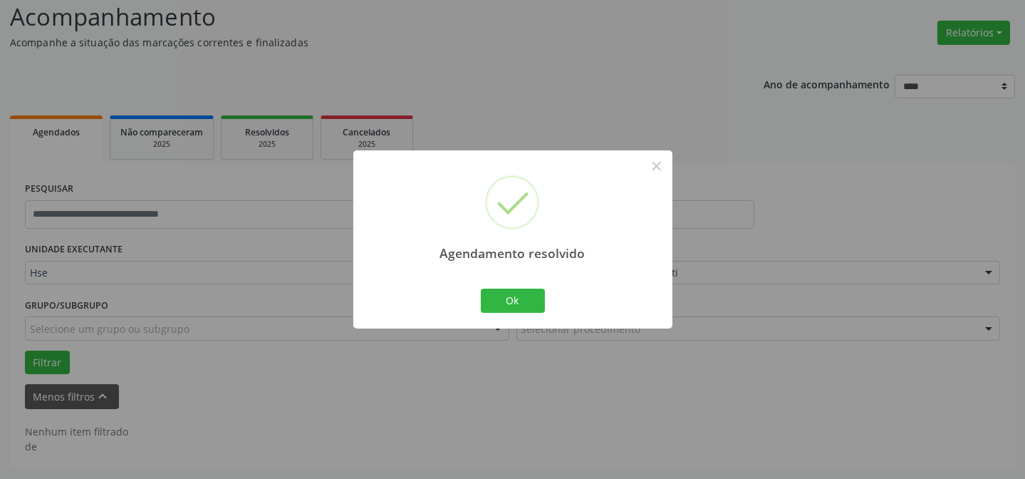
scroll to position [96, 0]
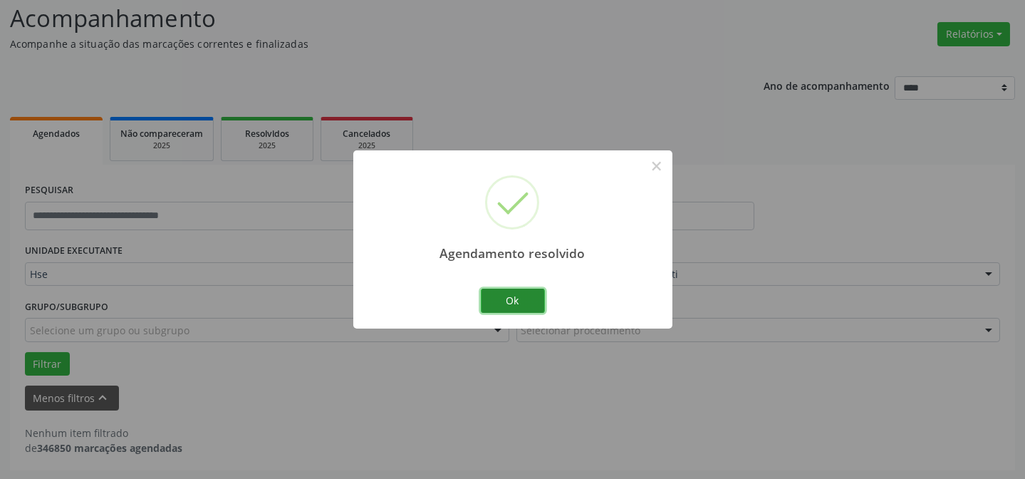
click at [513, 292] on button "Ok" at bounding box center [513, 300] width 64 height 24
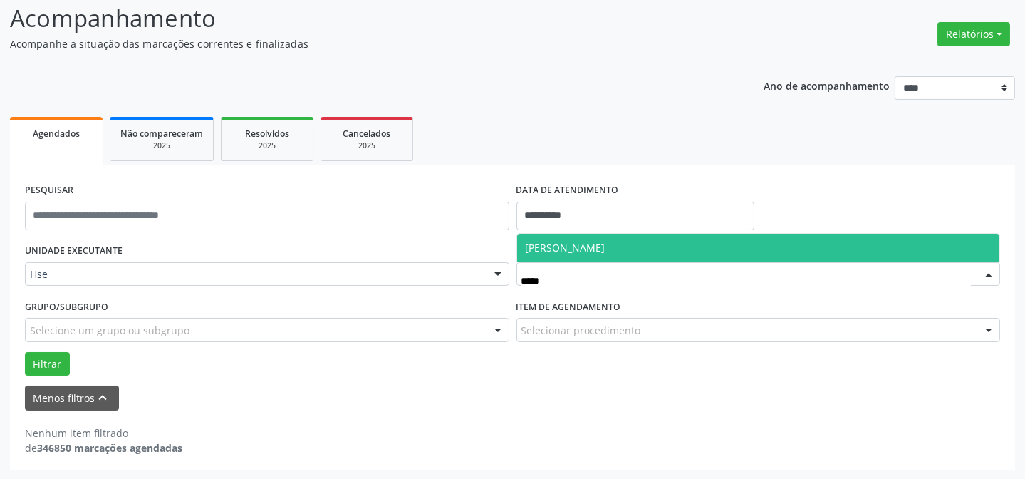
type input "******"
click at [683, 235] on span "[PERSON_NAME]" at bounding box center [758, 248] width 483 height 28
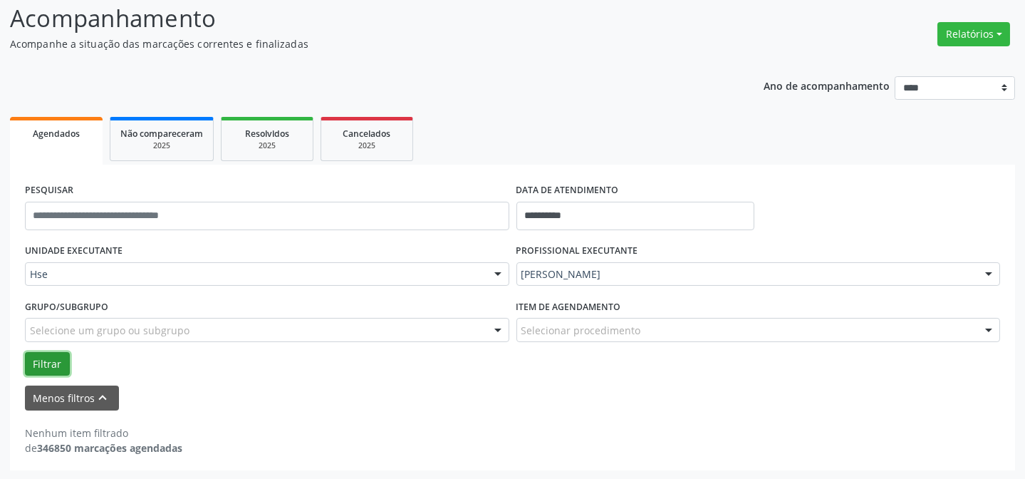
click at [41, 358] on button "Filtrar" at bounding box center [47, 364] width 45 height 24
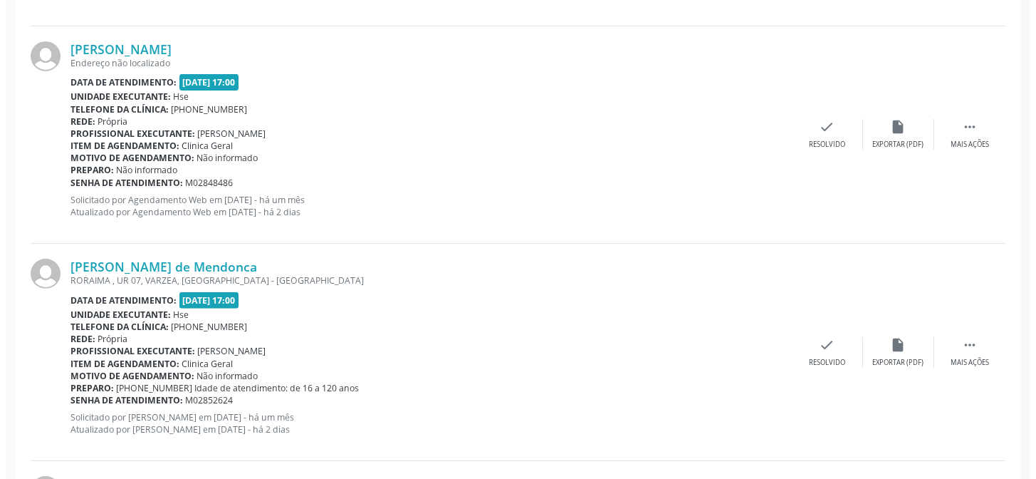
scroll to position [1197, 0]
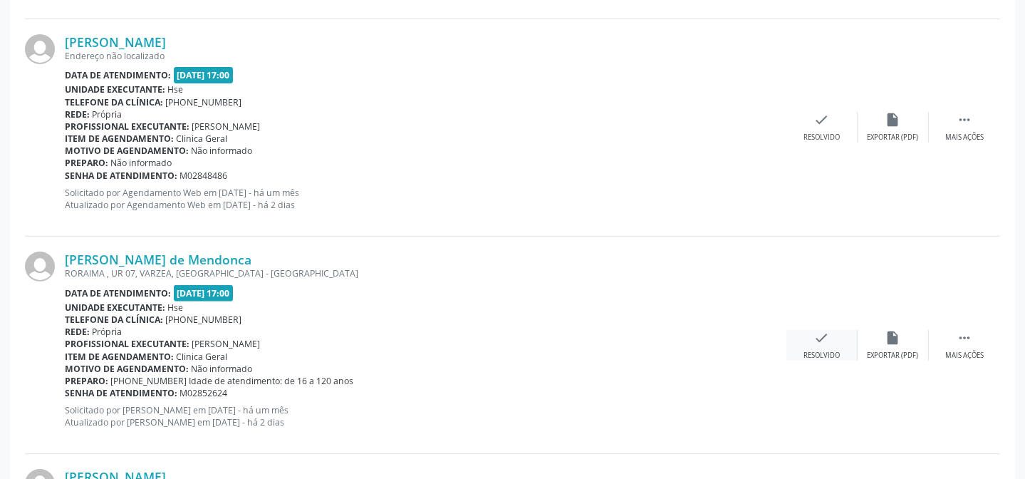
click at [803, 342] on div "check Resolvido" at bounding box center [821, 345] width 71 height 31
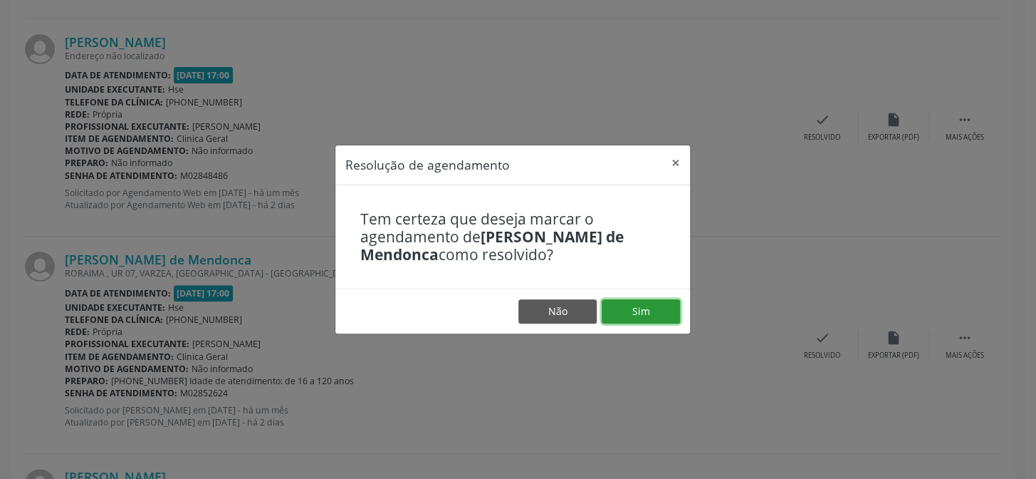
click at [671, 315] on button "Sim" at bounding box center [641, 311] width 78 height 24
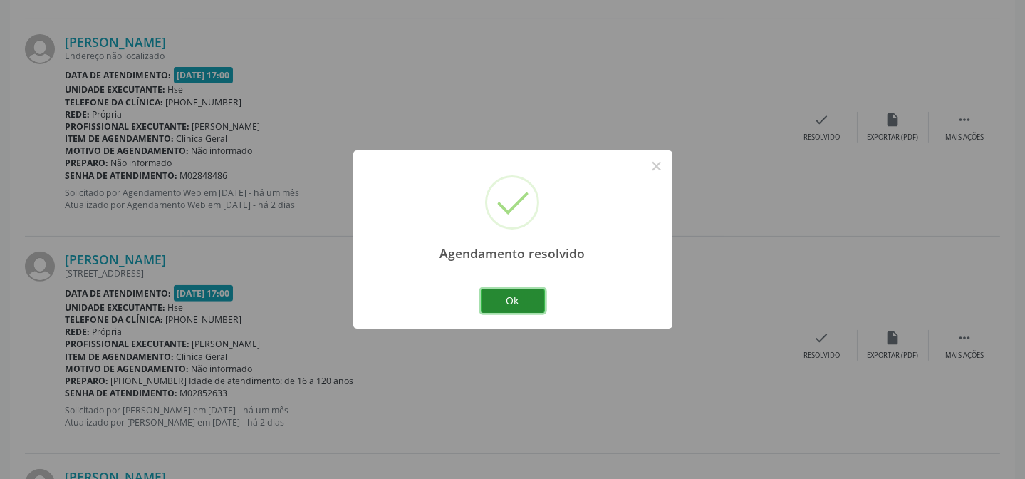
click at [523, 304] on button "Ok" at bounding box center [513, 300] width 64 height 24
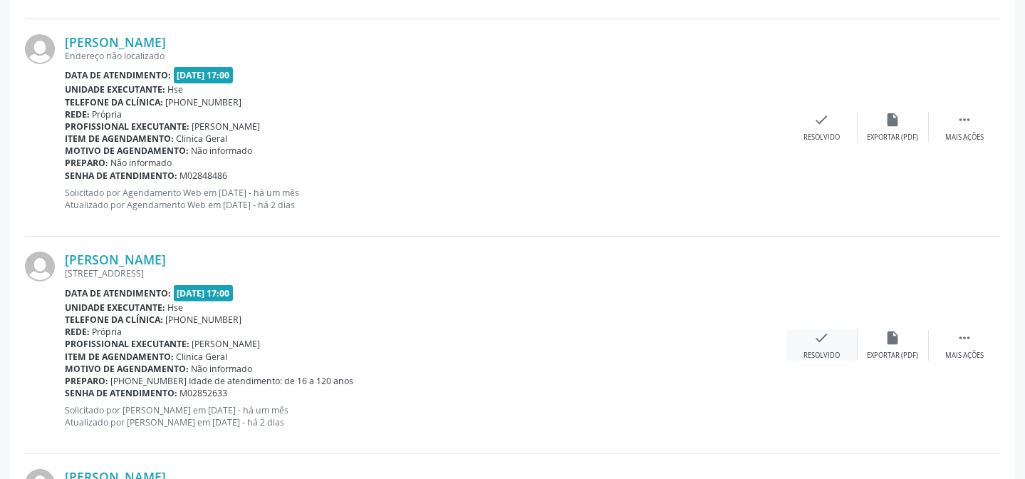
click at [804, 341] on div "check Resolvido" at bounding box center [821, 345] width 71 height 31
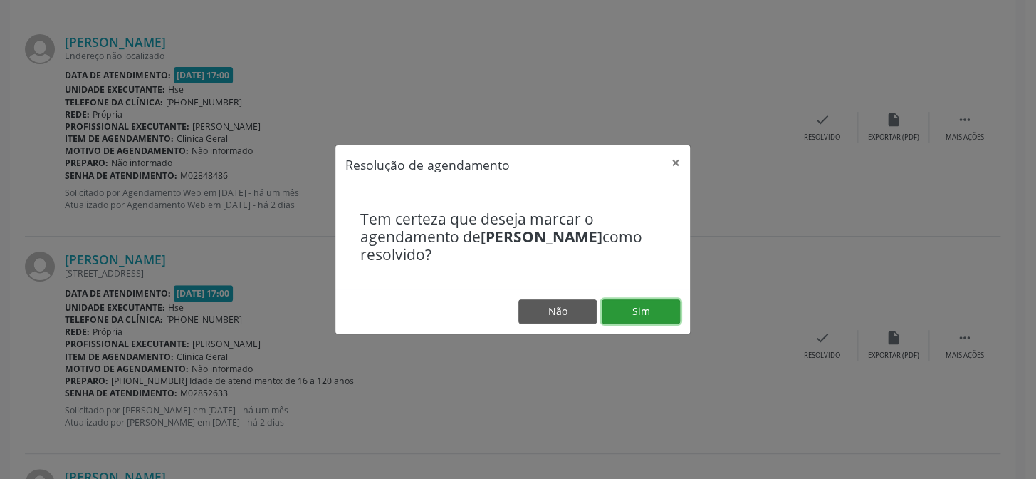
click at [641, 308] on button "Sim" at bounding box center [641, 311] width 78 height 24
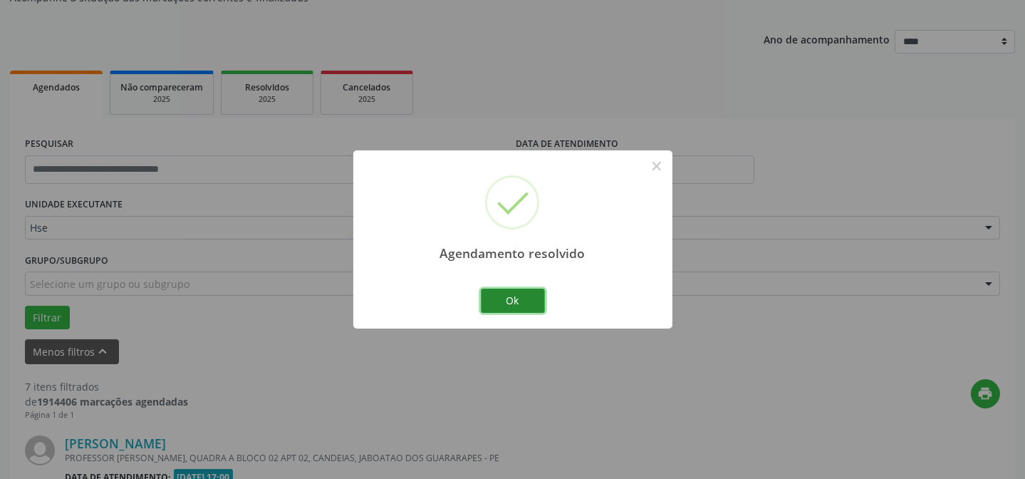
click at [516, 306] on button "Ok" at bounding box center [513, 300] width 64 height 24
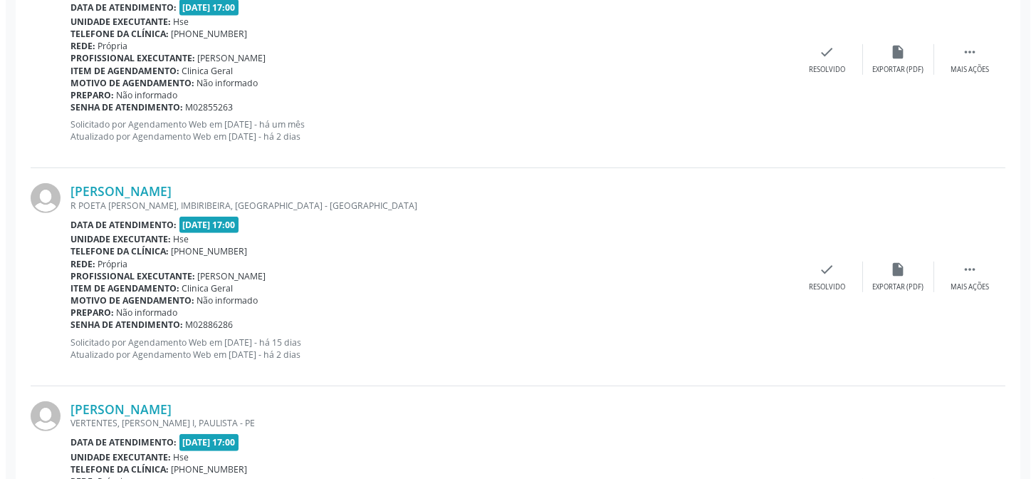
scroll to position [1629, 0]
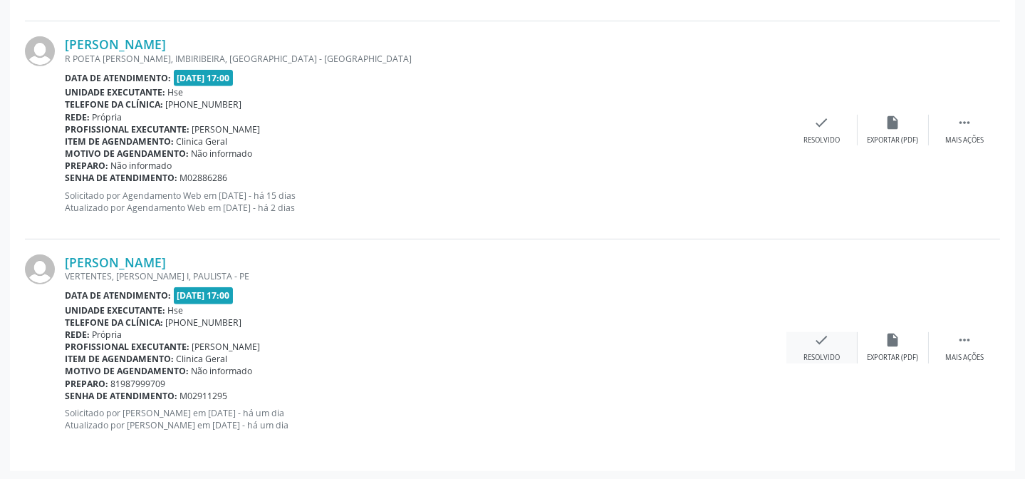
click at [822, 334] on icon "check" at bounding box center [822, 340] width 16 height 16
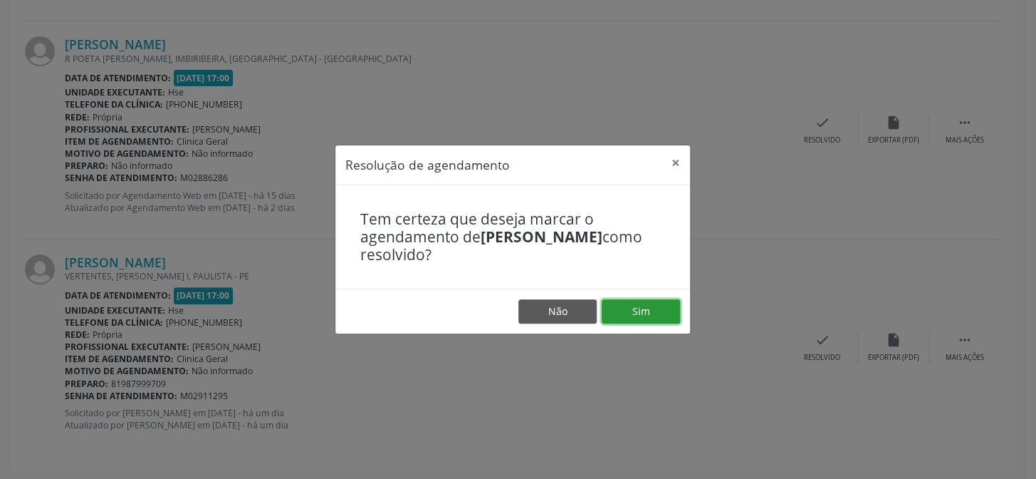
click at [647, 313] on button "Sim" at bounding box center [641, 311] width 78 height 24
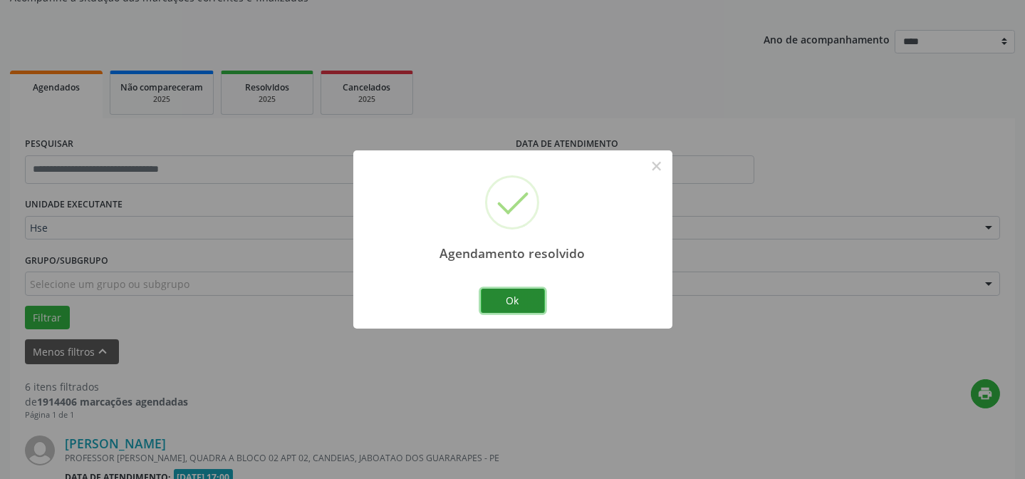
scroll to position [1412, 0]
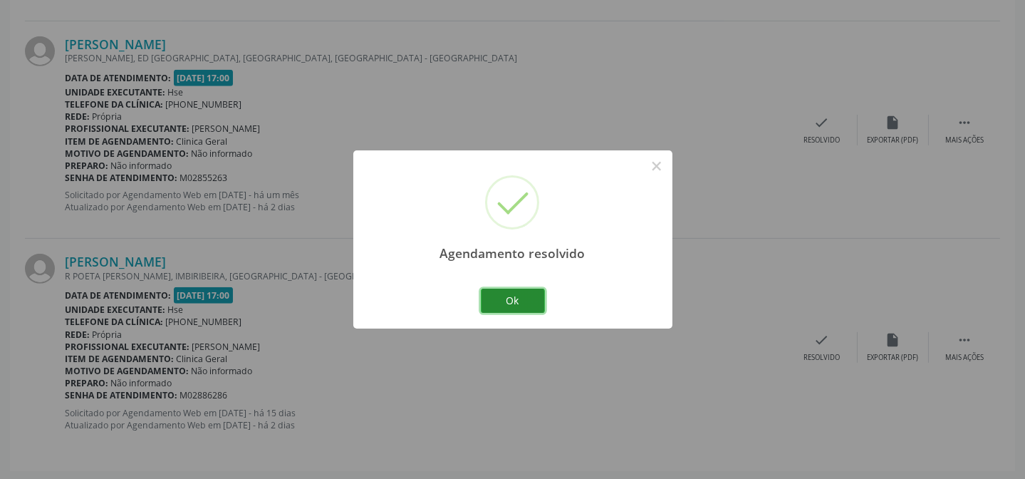
click at [526, 302] on button "Ok" at bounding box center [513, 300] width 64 height 24
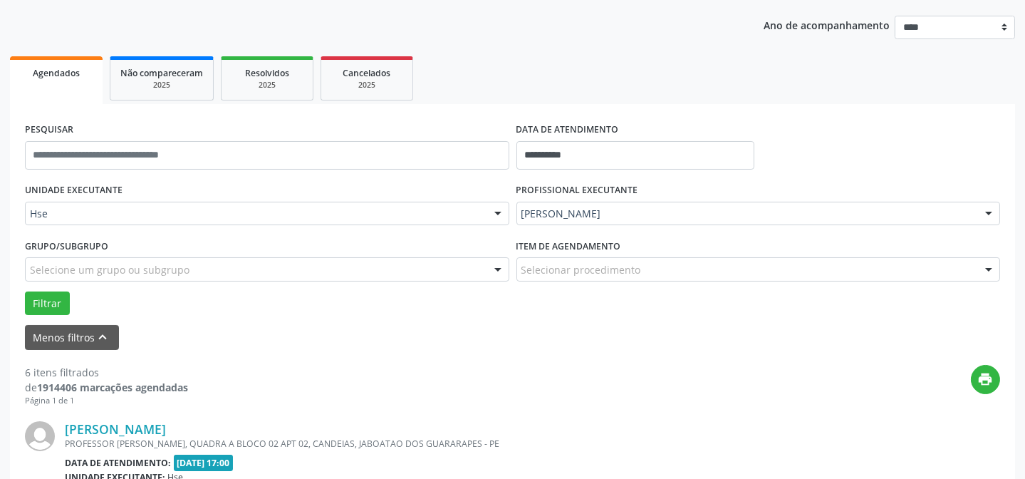
scroll to position [388, 0]
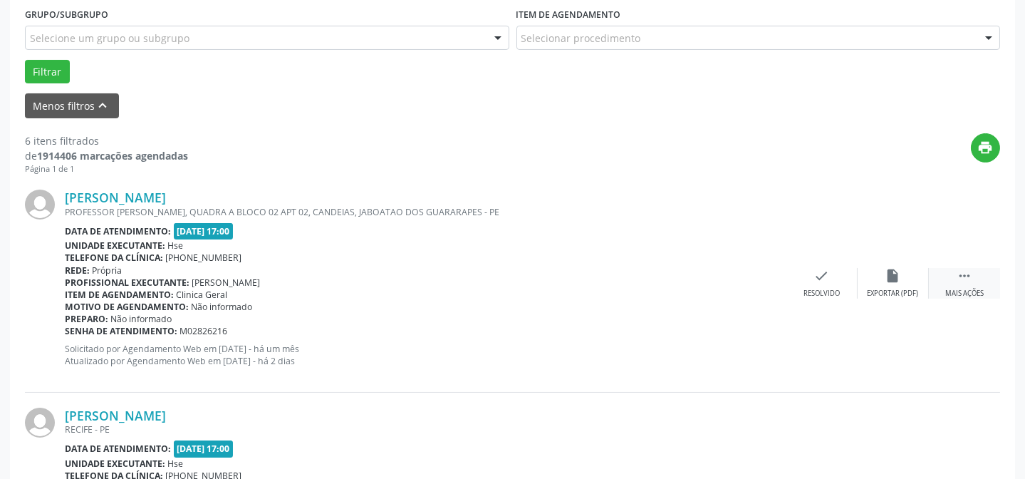
click at [969, 279] on icon "" at bounding box center [965, 276] width 16 height 16
click at [892, 269] on icon "alarm_off" at bounding box center [893, 276] width 16 height 16
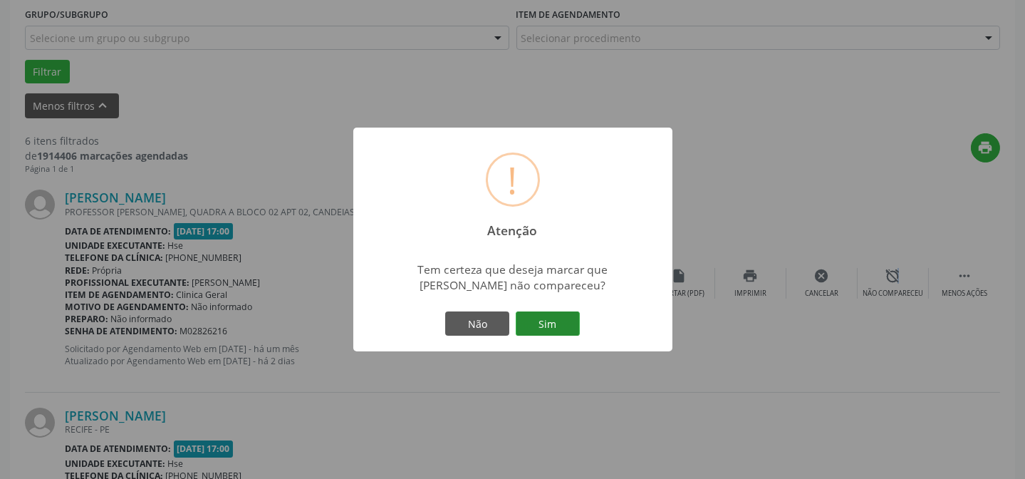
click at [563, 326] on button "Sim" at bounding box center [548, 323] width 64 height 24
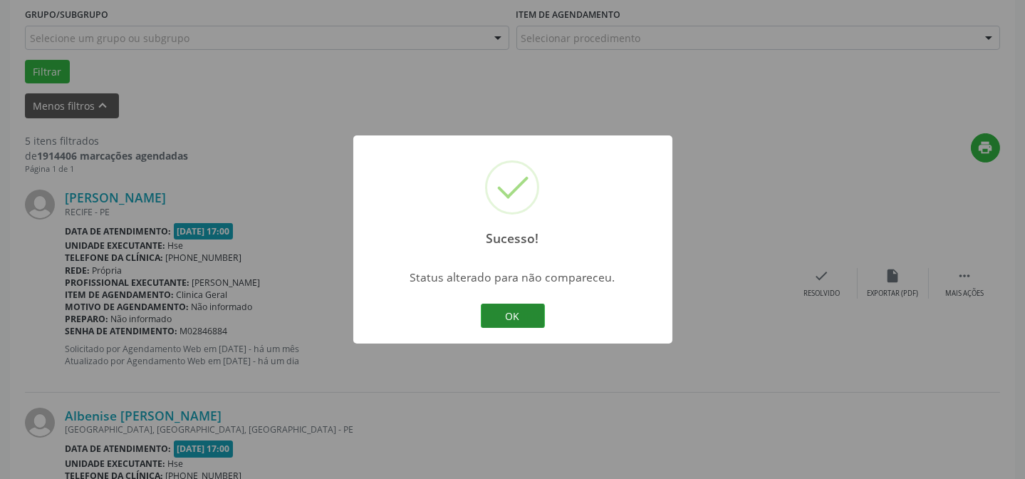
click at [495, 312] on button "OK" at bounding box center [513, 315] width 64 height 24
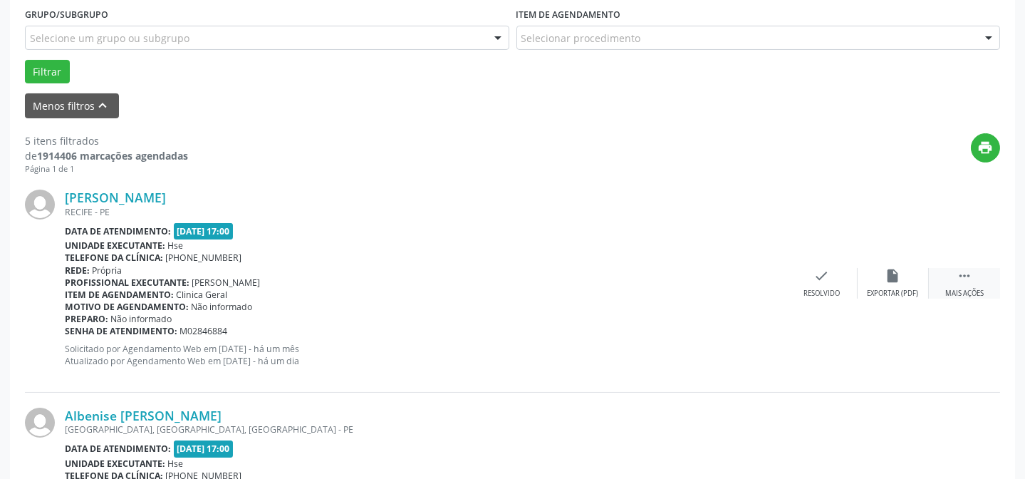
click at [977, 288] on div "Mais ações" at bounding box center [964, 293] width 38 height 10
click at [893, 280] on icon "alarm_off" at bounding box center [893, 276] width 16 height 16
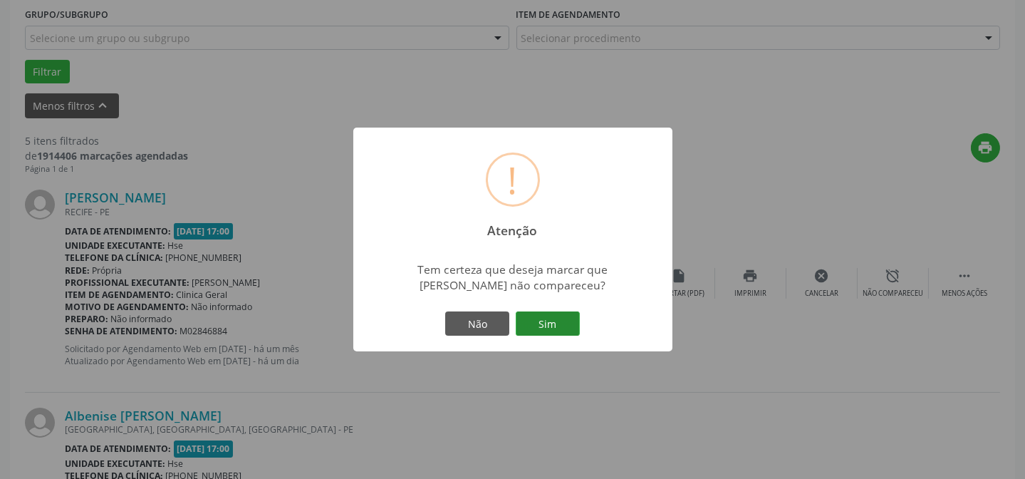
click at [539, 320] on button "Sim" at bounding box center [548, 323] width 64 height 24
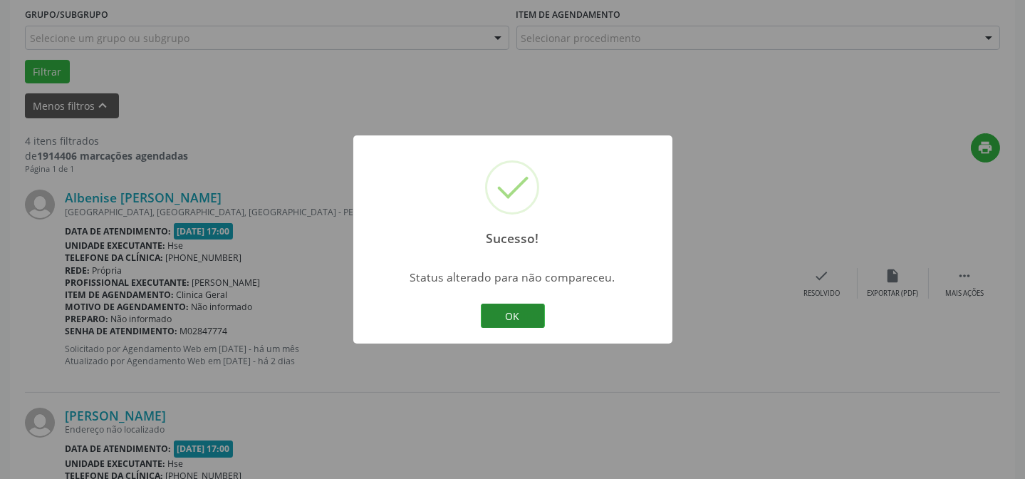
click at [521, 316] on button "OK" at bounding box center [513, 315] width 64 height 24
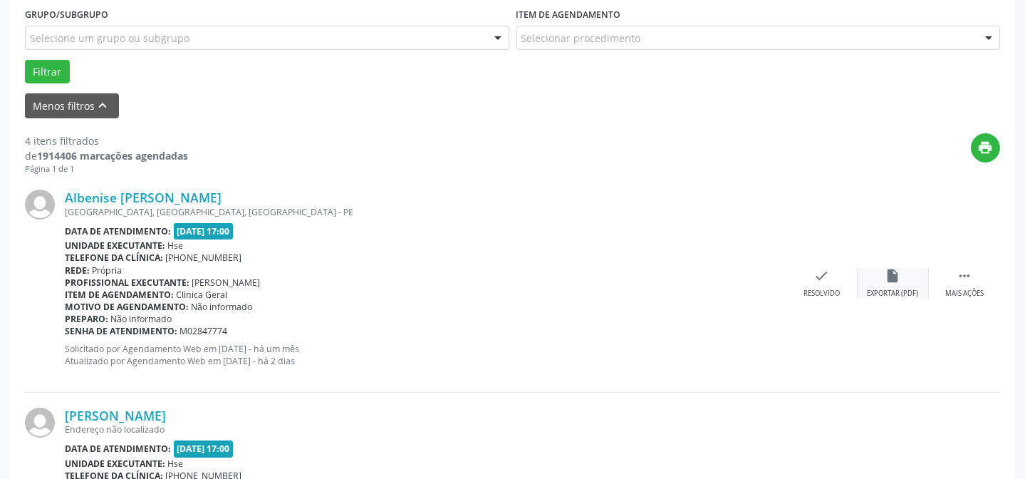
click at [919, 278] on div "insert_drive_file Exportar (PDF)" at bounding box center [893, 283] width 71 height 31
click at [952, 281] on div " Mais ações" at bounding box center [964, 283] width 71 height 31
click at [925, 281] on div "alarm_off Não compareceu" at bounding box center [893, 283] width 71 height 31
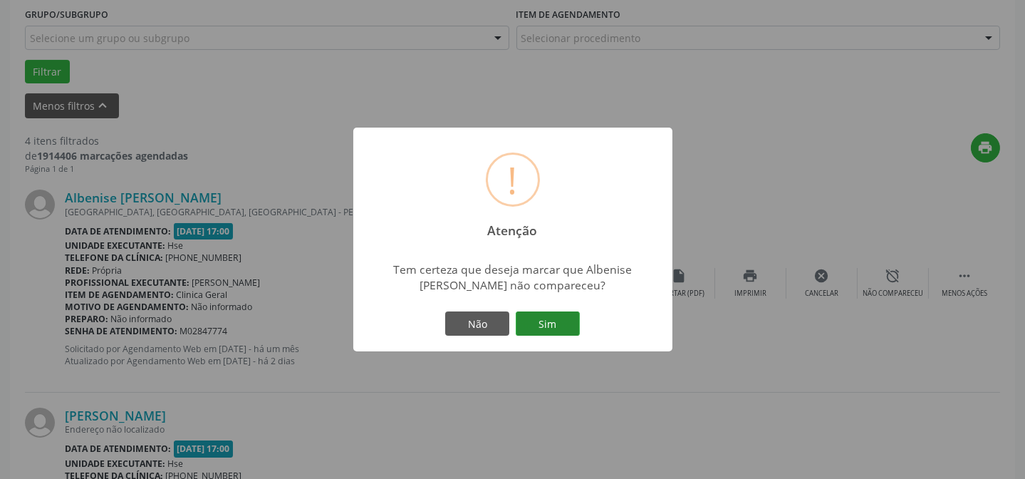
click at [562, 328] on button "Sim" at bounding box center [548, 323] width 64 height 24
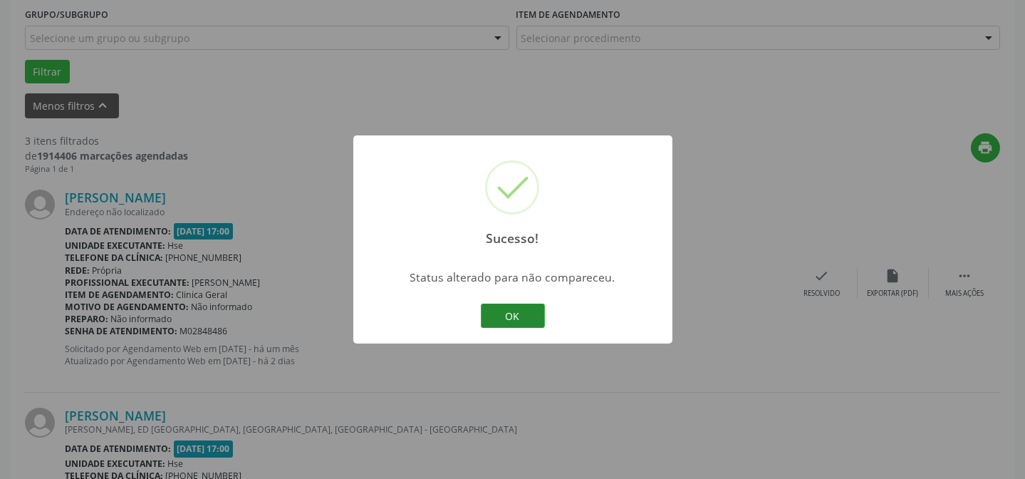
click at [511, 313] on button "OK" at bounding box center [513, 315] width 64 height 24
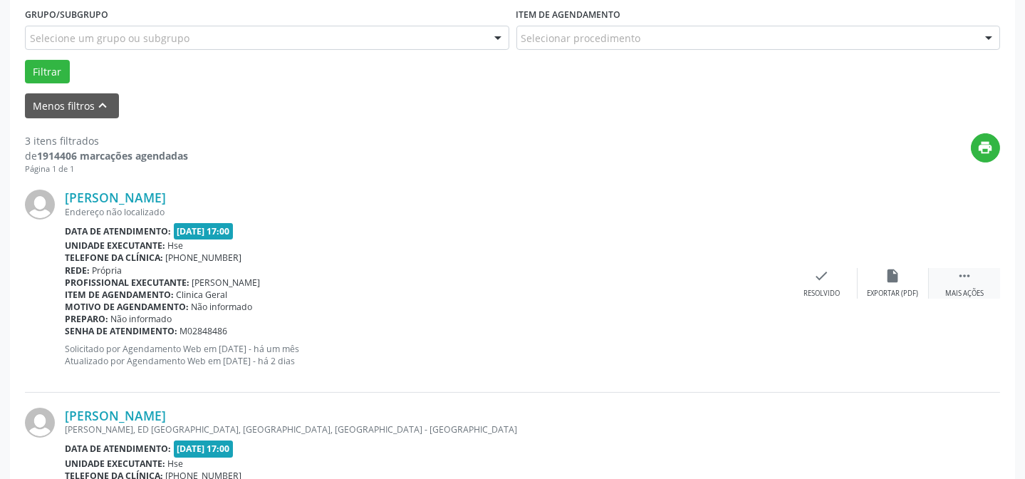
click at [947, 283] on div " Mais ações" at bounding box center [964, 283] width 71 height 31
click at [877, 288] on div "Não compareceu" at bounding box center [893, 293] width 61 height 10
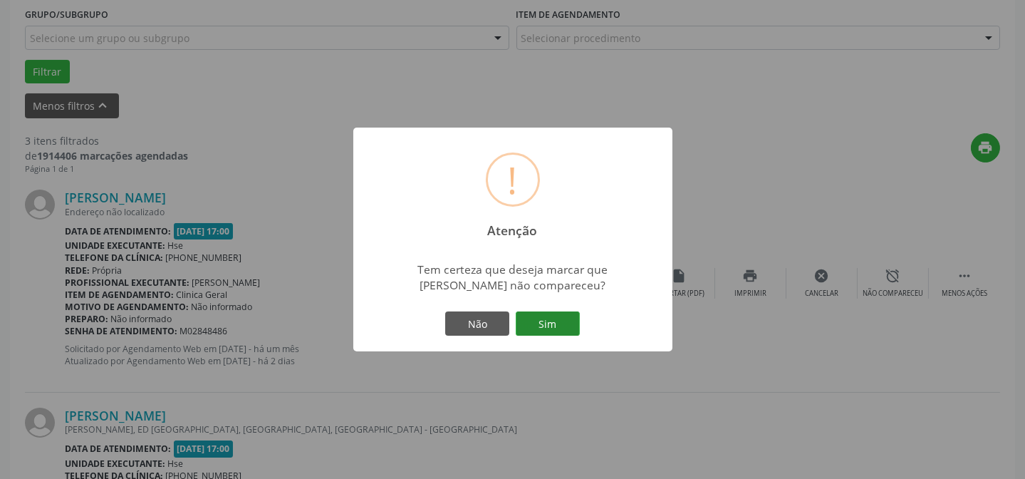
click at [546, 327] on button "Sim" at bounding box center [548, 323] width 64 height 24
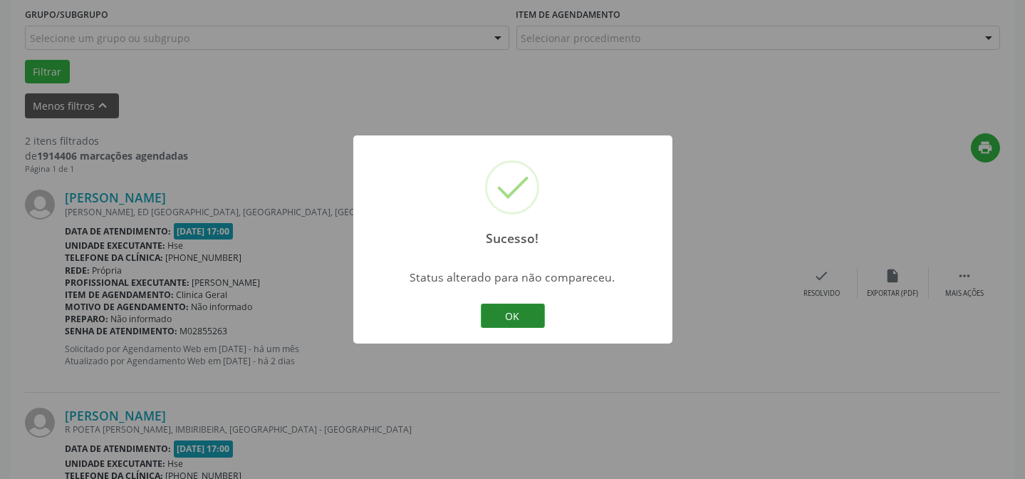
click at [521, 306] on button "OK" at bounding box center [513, 315] width 64 height 24
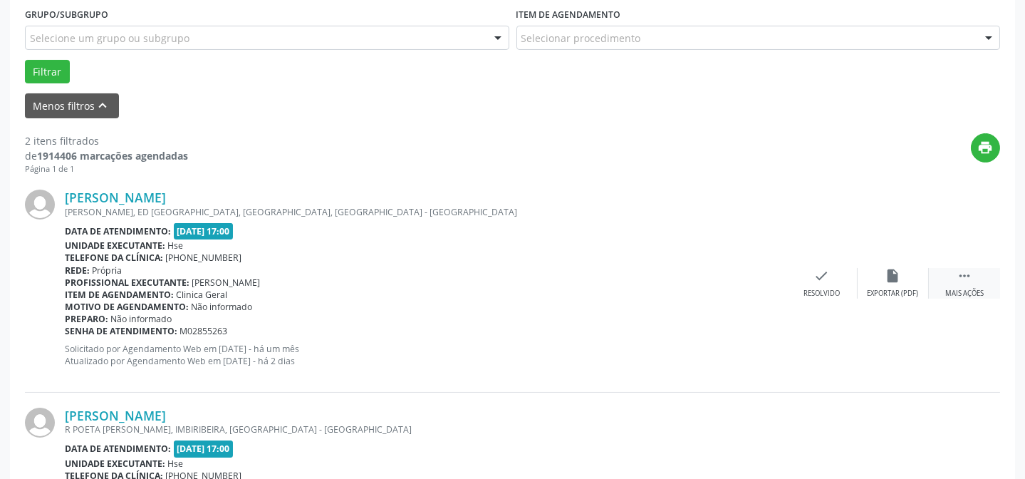
click at [962, 285] on div " Mais ações" at bounding box center [964, 283] width 71 height 31
click at [897, 288] on div "Não compareceu" at bounding box center [893, 293] width 61 height 10
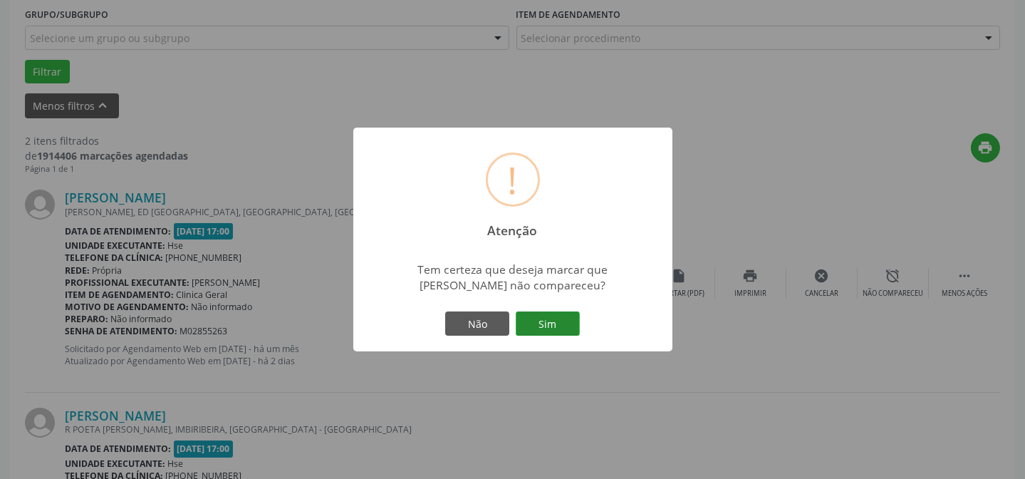
click at [551, 322] on button "Sim" at bounding box center [548, 323] width 64 height 24
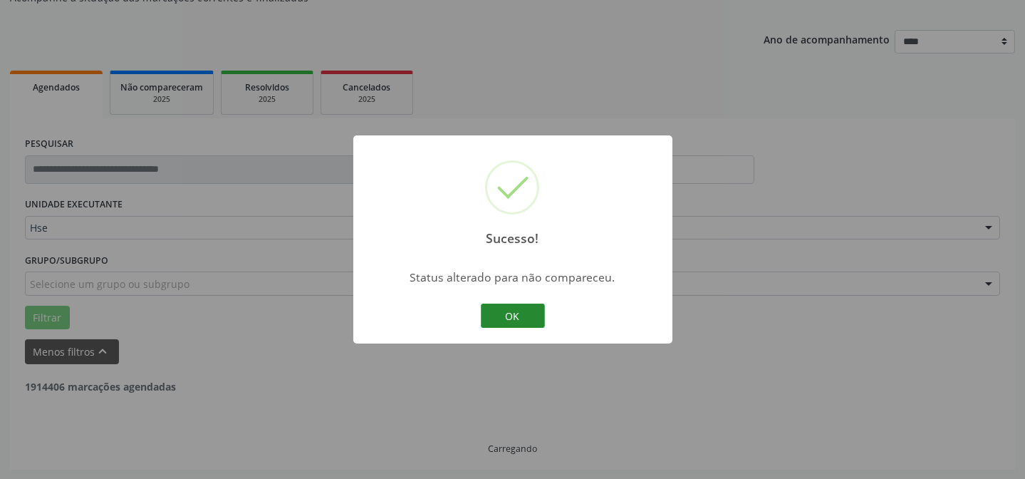
scroll to position [326, 0]
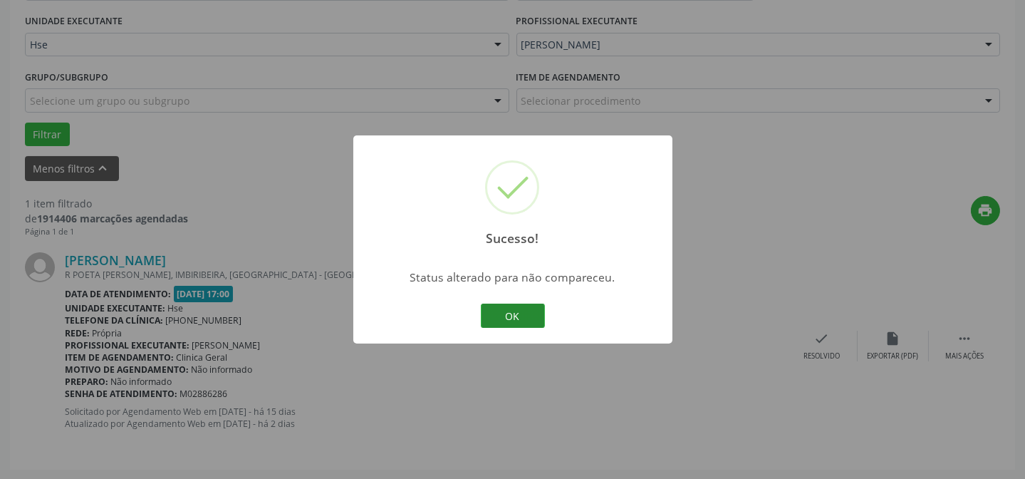
click at [519, 316] on button "OK" at bounding box center [513, 315] width 64 height 24
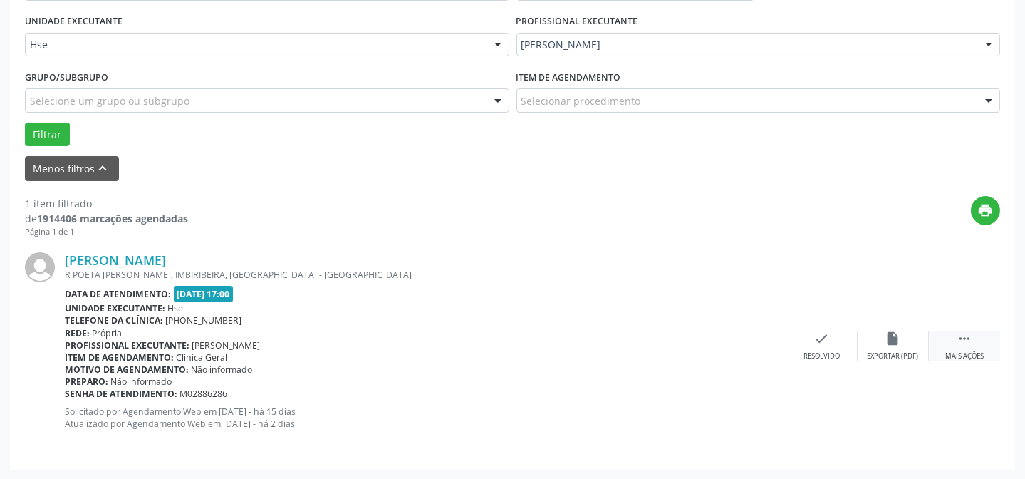
click at [973, 339] on div " Mais ações" at bounding box center [964, 345] width 71 height 31
click at [892, 340] on icon "alarm_off" at bounding box center [893, 338] width 16 height 16
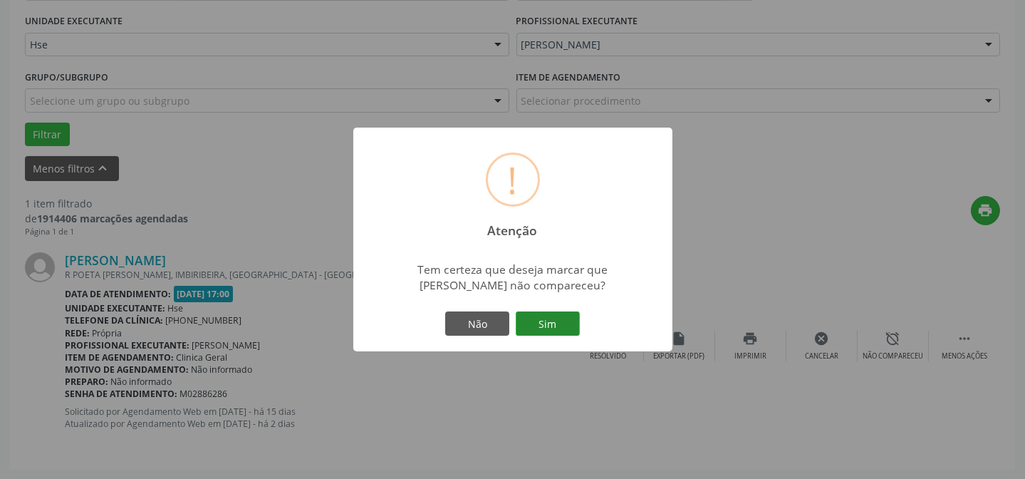
click at [551, 327] on button "Sim" at bounding box center [548, 323] width 64 height 24
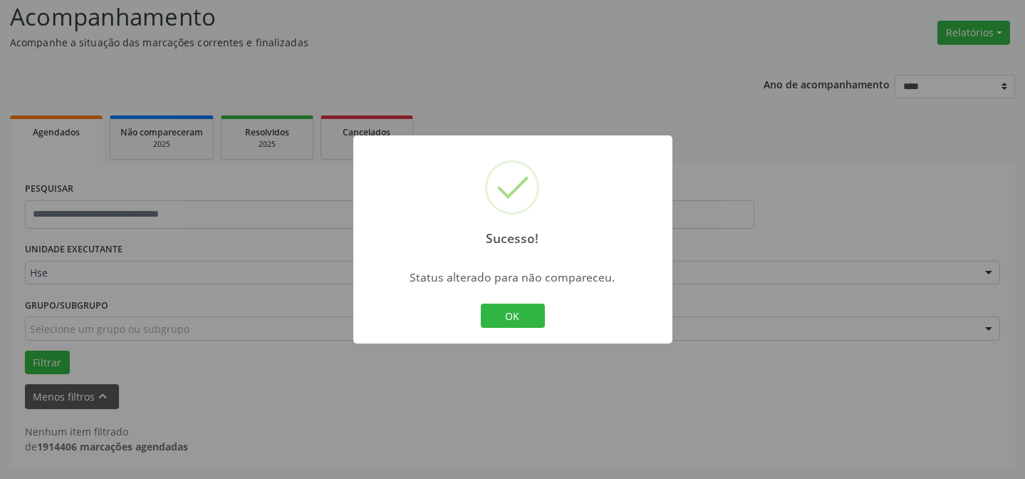
scroll to position [96, 0]
click at [517, 313] on button "OK" at bounding box center [513, 315] width 64 height 24
